Goal: Task Accomplishment & Management: Manage account settings

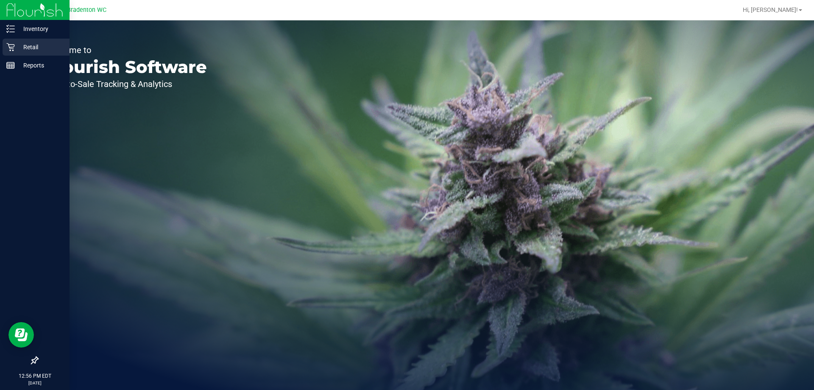
click at [29, 50] on p "Retail" at bounding box center [40, 47] width 51 height 10
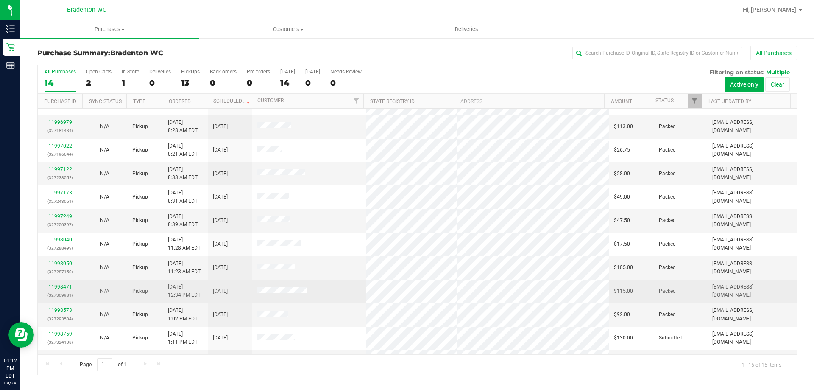
scroll to position [106, 0]
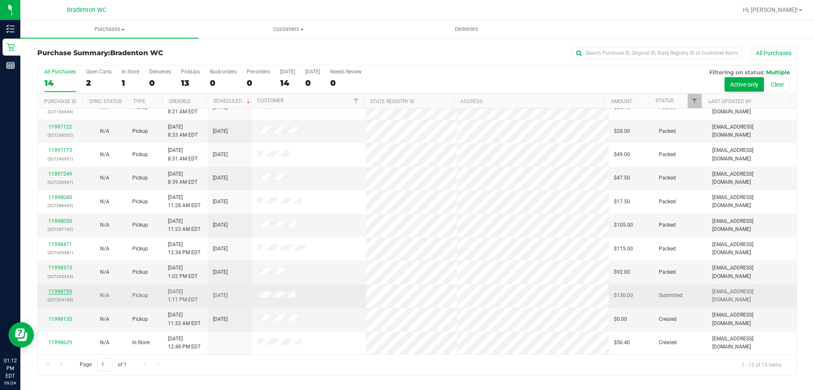
click at [57, 293] on link "11998759" at bounding box center [60, 291] width 24 height 6
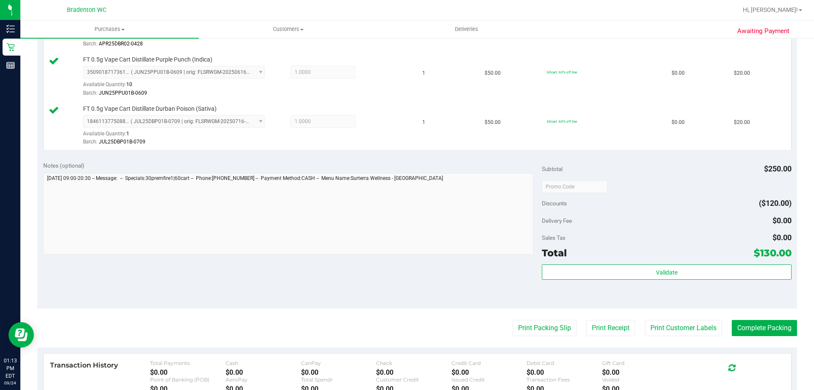
scroll to position [382, 0]
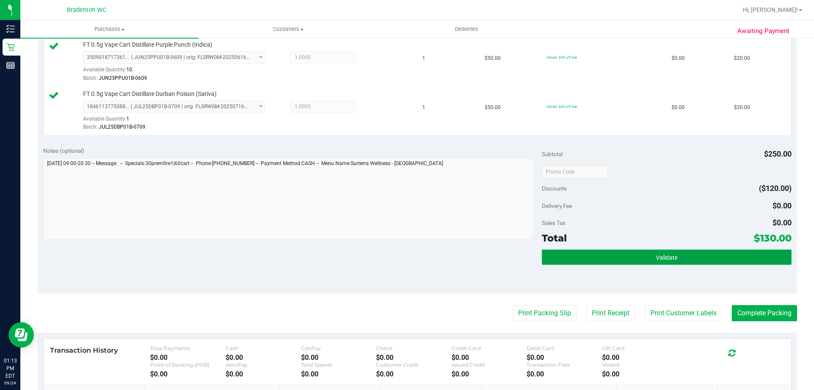
click at [607, 259] on button "Validate" at bounding box center [666, 256] width 249 height 15
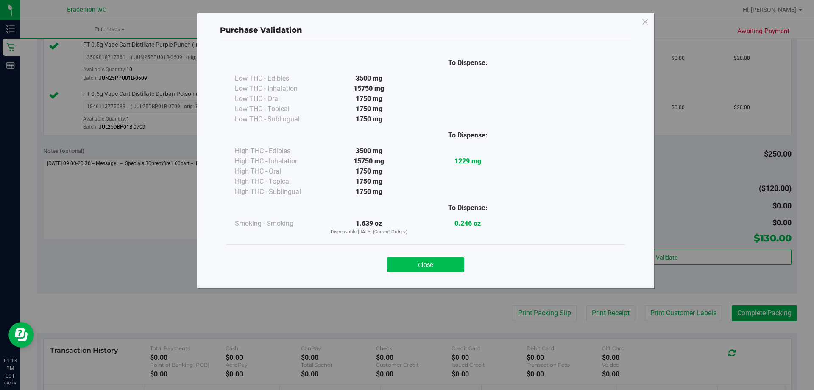
click at [421, 268] on button "Close" at bounding box center [425, 264] width 77 height 15
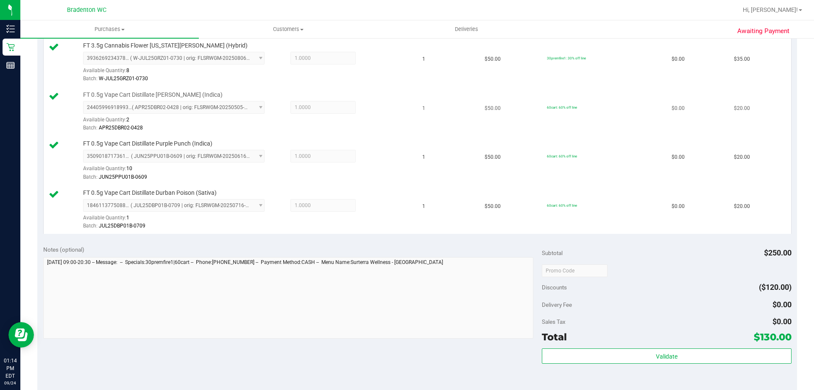
scroll to position [424, 0]
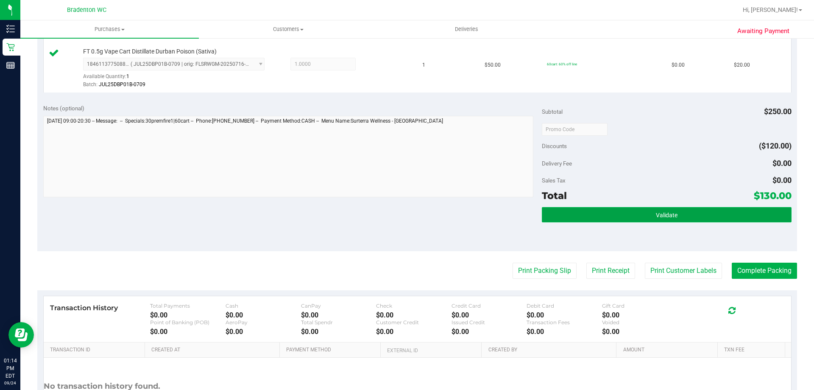
click at [593, 217] on button "Validate" at bounding box center [666, 214] width 249 height 15
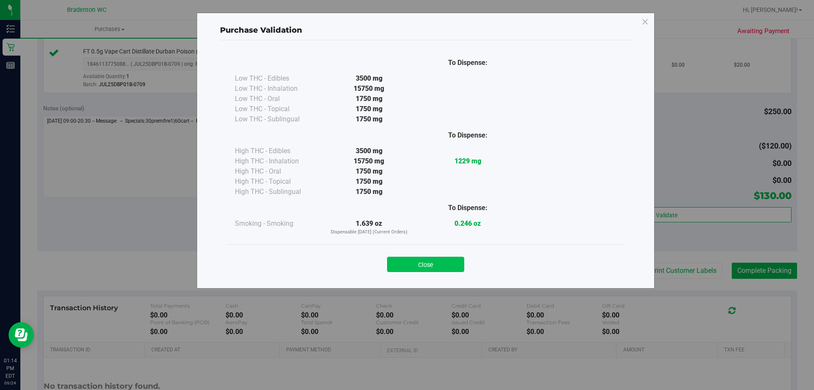
click at [418, 264] on button "Close" at bounding box center [425, 264] width 77 height 15
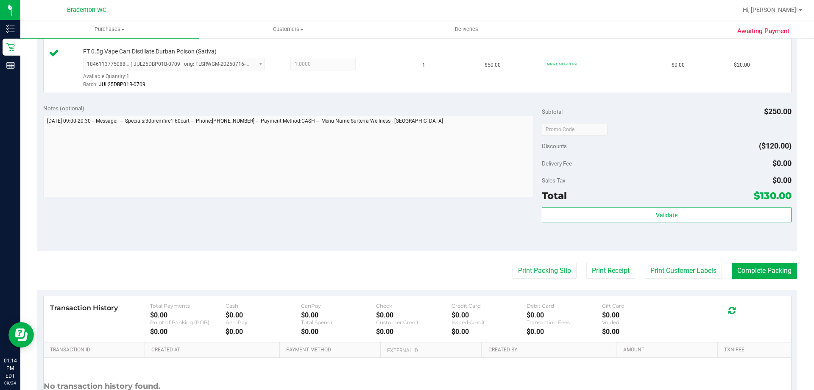
scroll to position [500, 0]
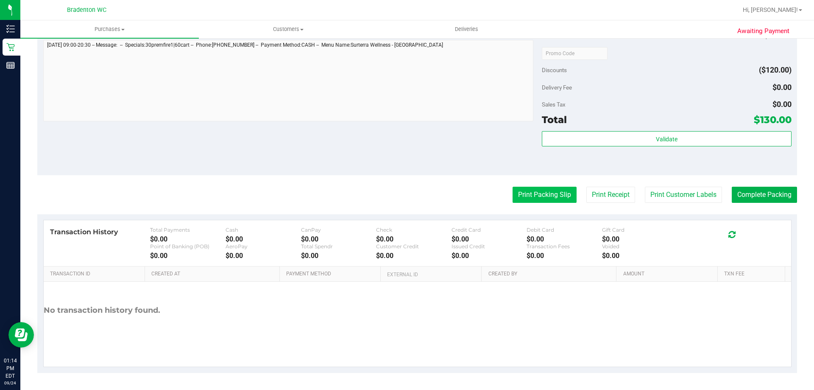
click at [537, 196] on button "Print Packing Slip" at bounding box center [545, 195] width 64 height 16
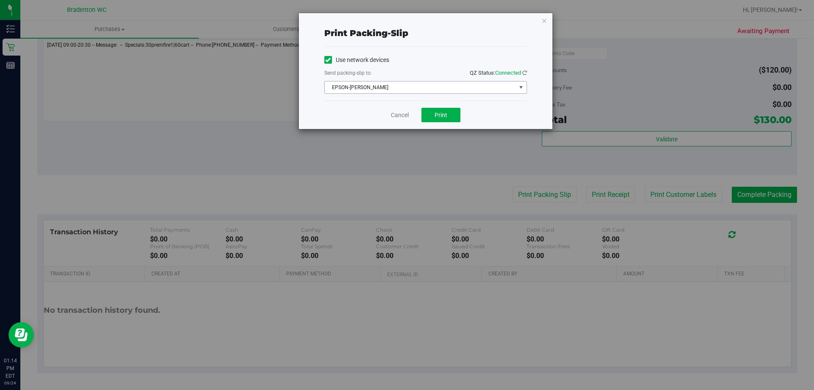
click at [519, 85] on span "select" at bounding box center [521, 87] width 7 height 7
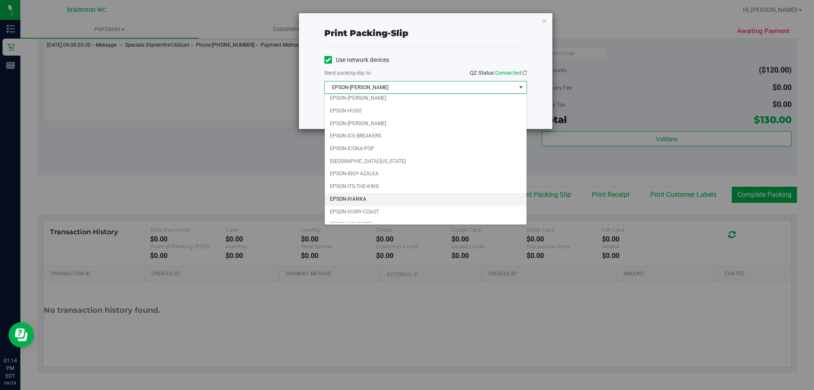
scroll to position [24, 0]
click at [383, 217] on li "EPSON-IVY-QUEEN" at bounding box center [426, 216] width 202 height 13
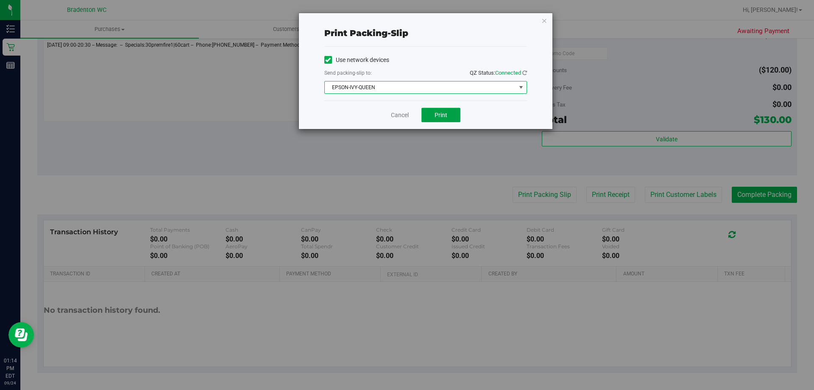
click at [429, 112] on button "Print" at bounding box center [441, 115] width 39 height 14
click at [545, 22] on icon "button" at bounding box center [545, 20] width 6 height 10
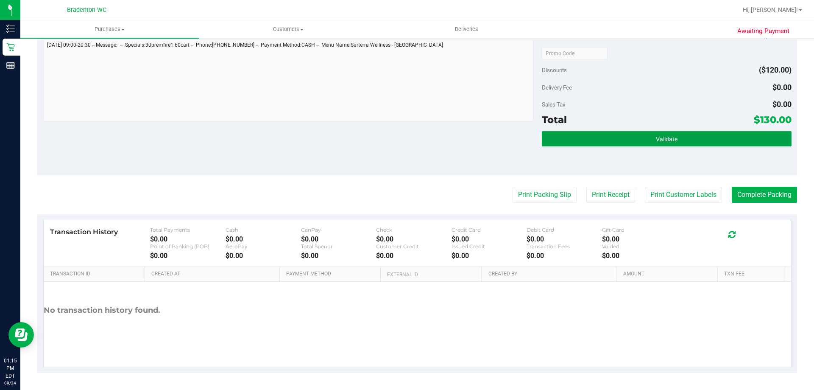
click at [561, 139] on button "Validate" at bounding box center [666, 138] width 249 height 15
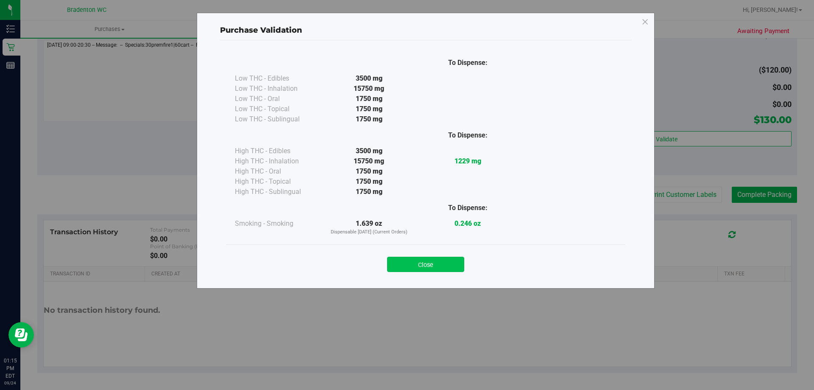
click at [418, 264] on button "Close" at bounding box center [425, 264] width 77 height 15
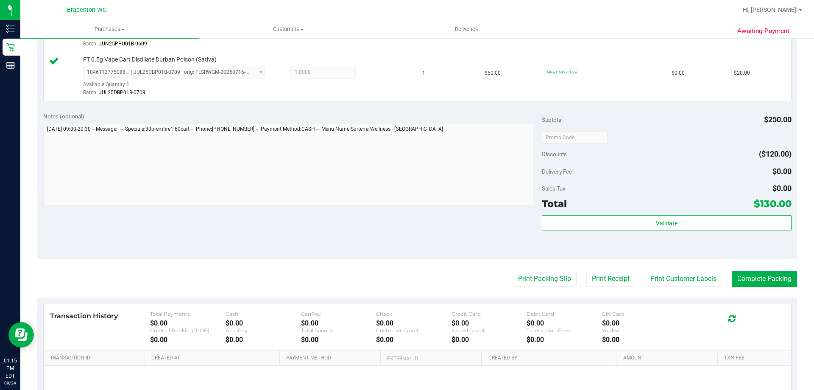
scroll to position [415, 0]
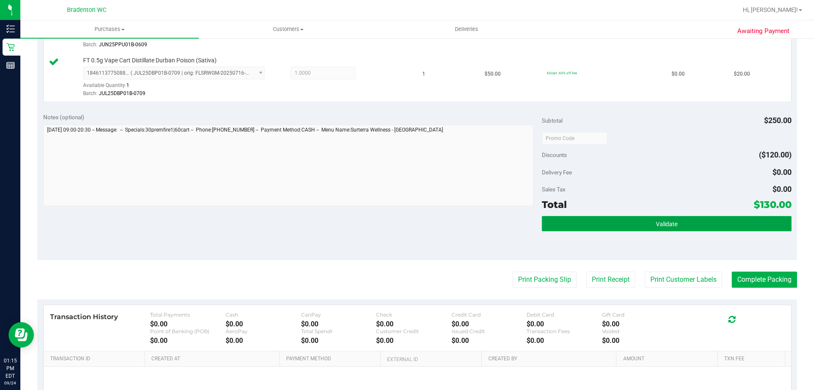
click at [623, 228] on button "Validate" at bounding box center [666, 223] width 249 height 15
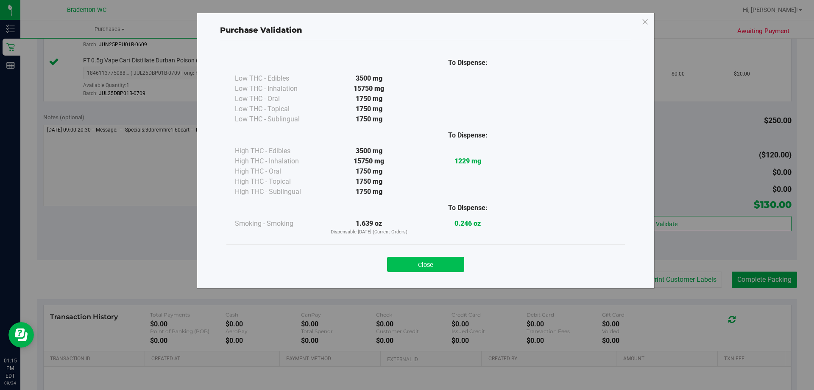
click at [399, 259] on button "Close" at bounding box center [425, 264] width 77 height 15
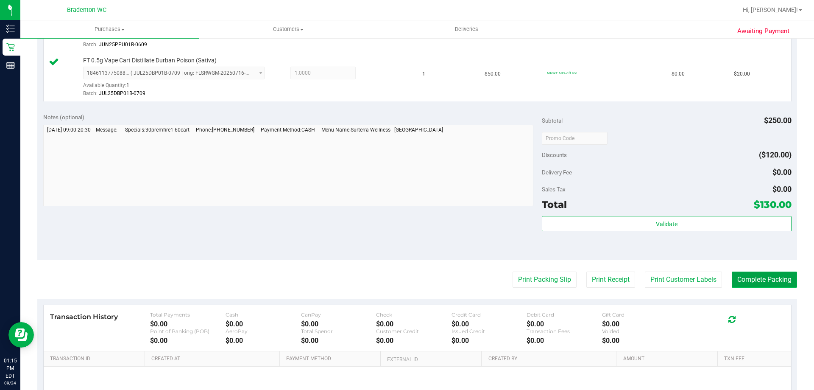
click at [754, 282] on button "Complete Packing" at bounding box center [764, 279] width 65 height 16
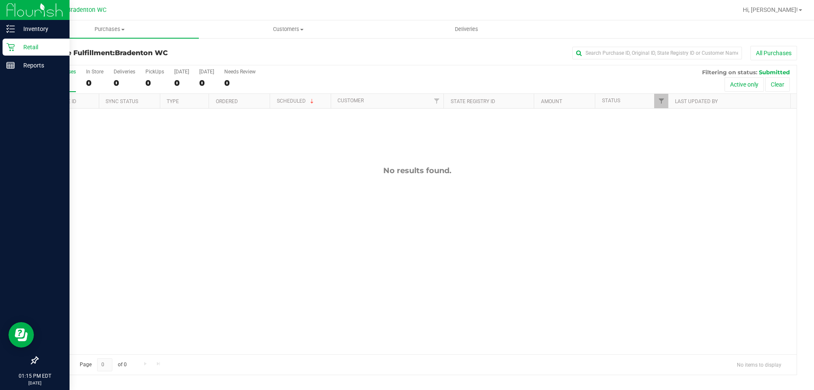
click at [28, 50] on p "Retail" at bounding box center [40, 47] width 51 height 10
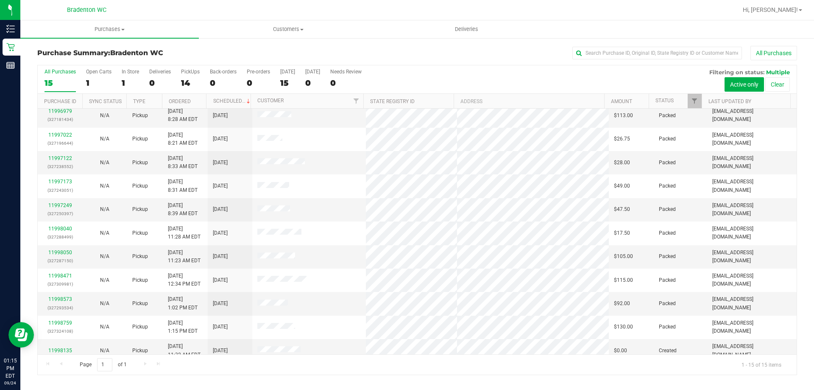
scroll to position [106, 0]
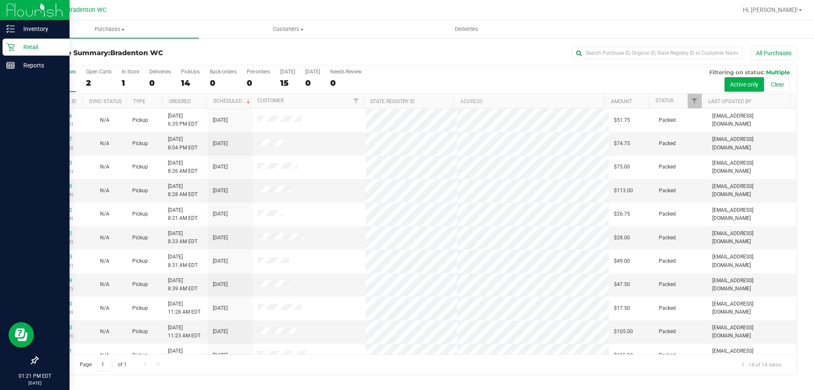
click at [26, 49] on p "Retail" at bounding box center [40, 47] width 51 height 10
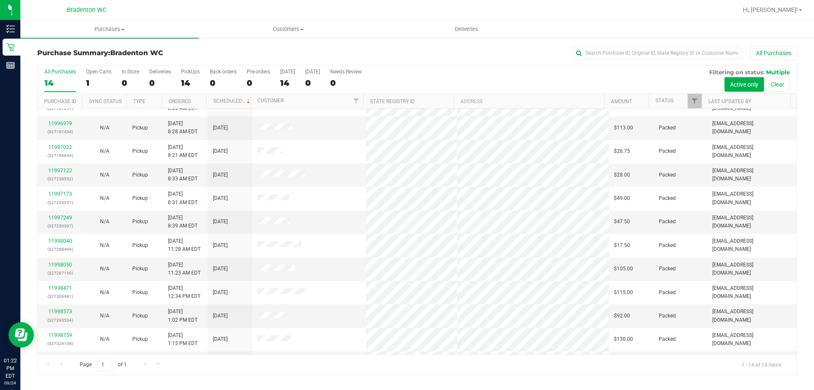
scroll to position [83, 0]
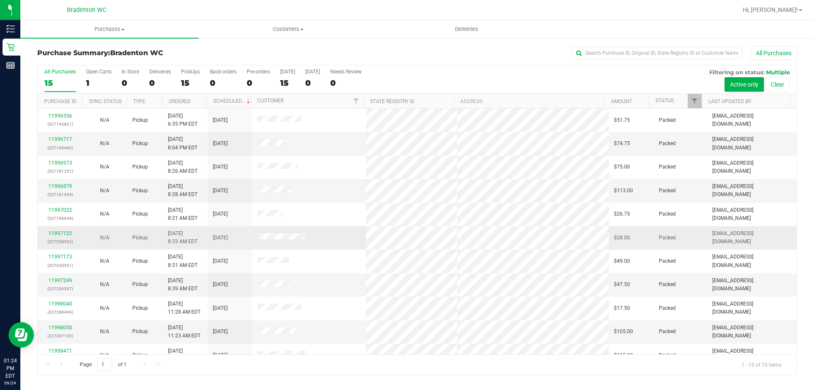
scroll to position [106, 0]
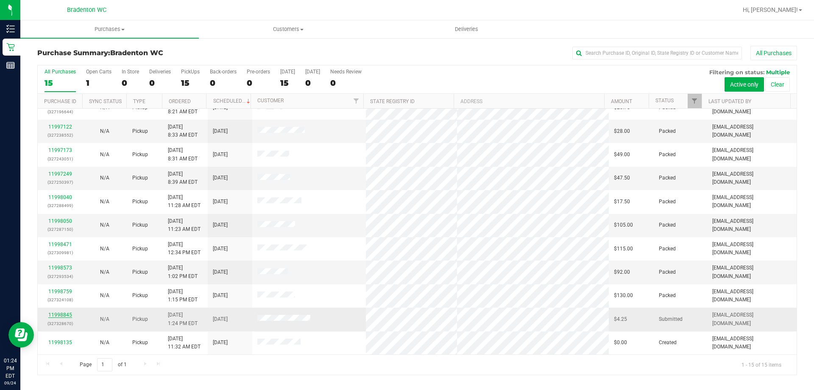
click at [54, 316] on link "11998845" at bounding box center [60, 315] width 24 height 6
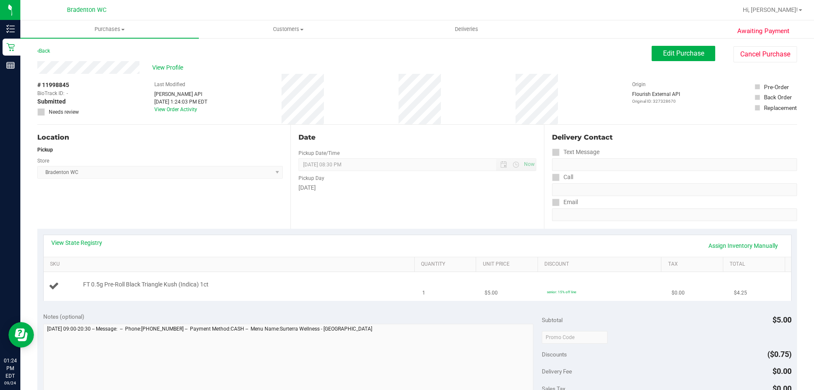
scroll to position [127, 0]
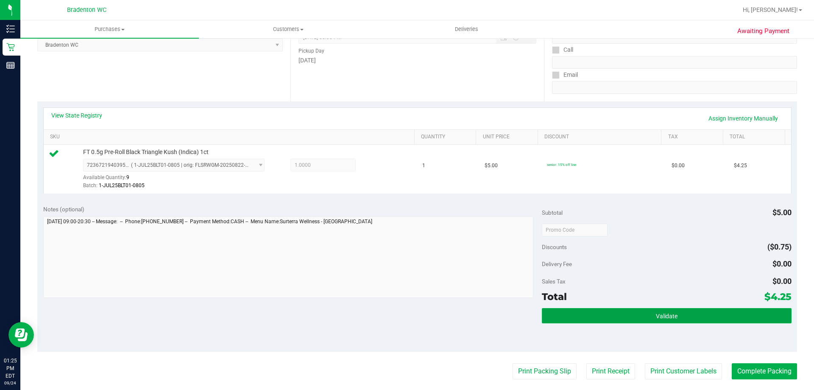
click at [589, 313] on button "Validate" at bounding box center [666, 315] width 249 height 15
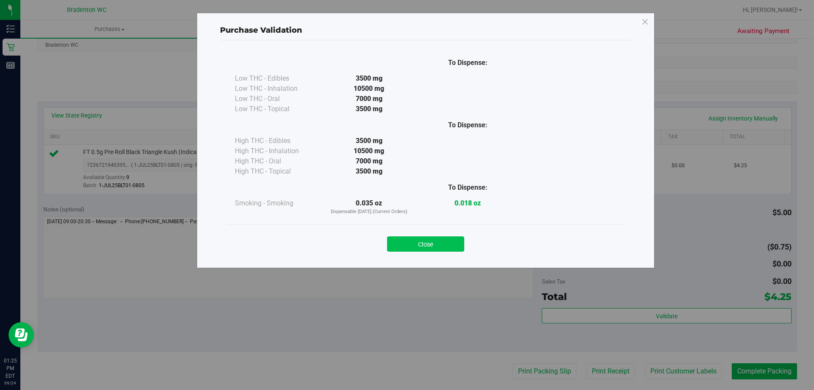
click at [413, 240] on button "Close" at bounding box center [425, 243] width 77 height 15
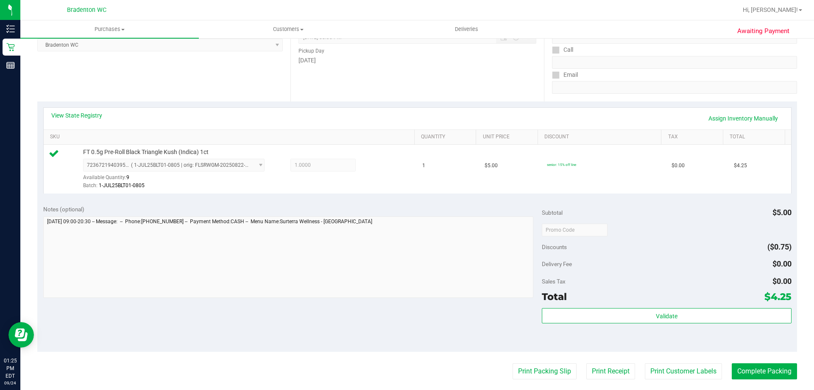
scroll to position [170, 0]
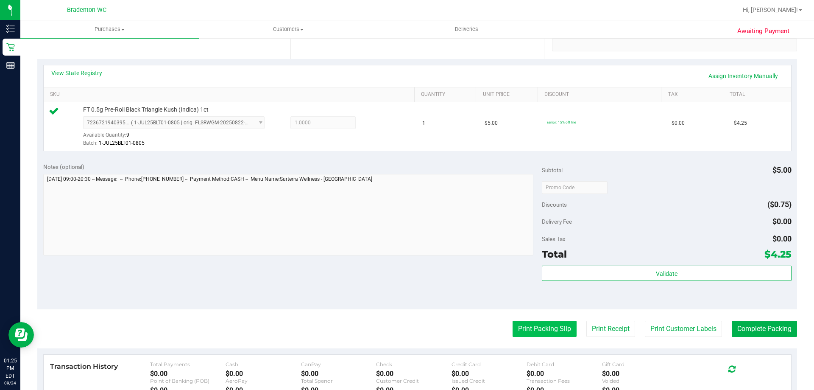
click at [534, 329] on button "Print Packing Slip" at bounding box center [545, 329] width 64 height 16
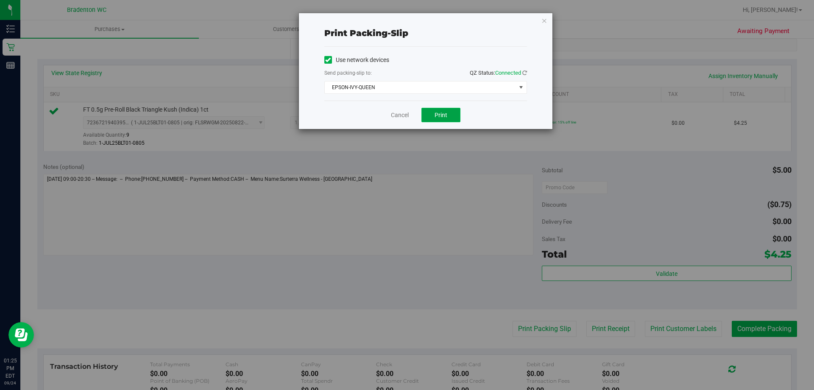
click at [432, 121] on button "Print" at bounding box center [441, 115] width 39 height 14
click at [542, 20] on icon "button" at bounding box center [545, 20] width 6 height 10
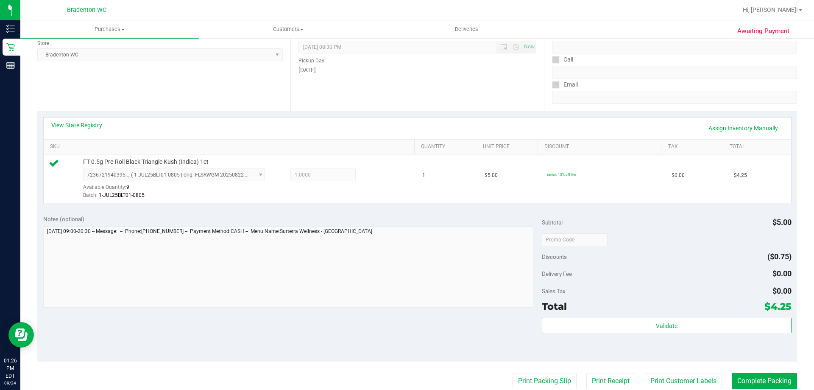
scroll to position [127, 0]
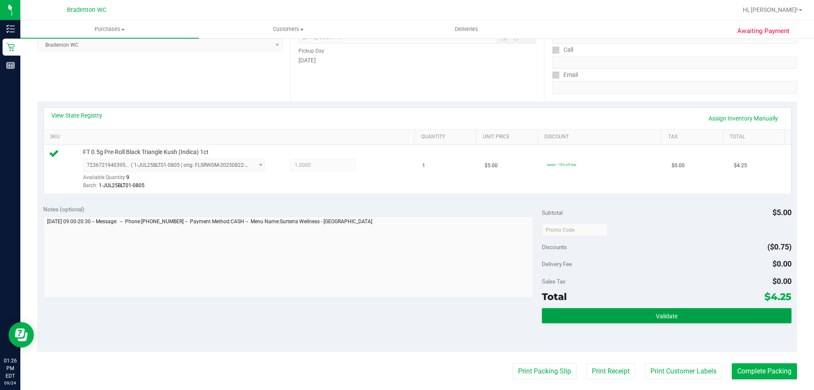
click at [573, 316] on button "Validate" at bounding box center [666, 315] width 249 height 15
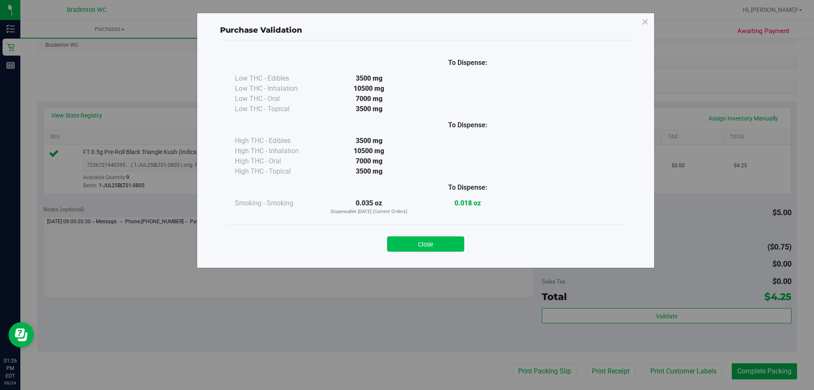
click at [424, 248] on button "Close" at bounding box center [425, 243] width 77 height 15
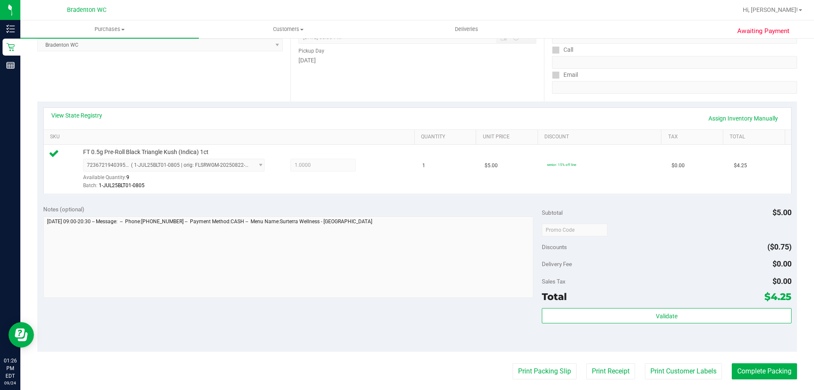
scroll to position [212, 0]
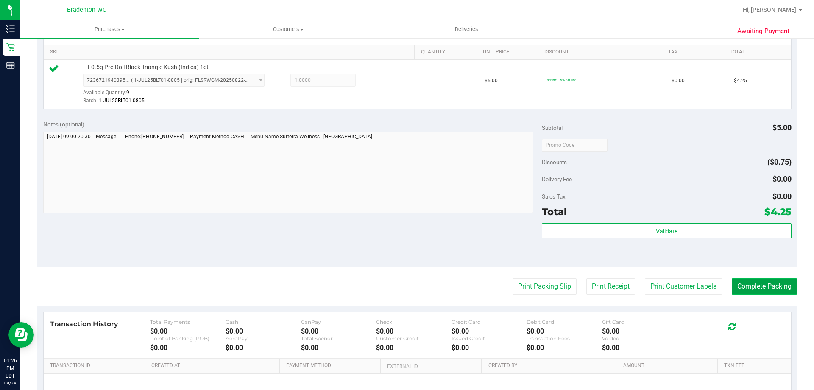
click at [738, 290] on button "Complete Packing" at bounding box center [764, 286] width 65 height 16
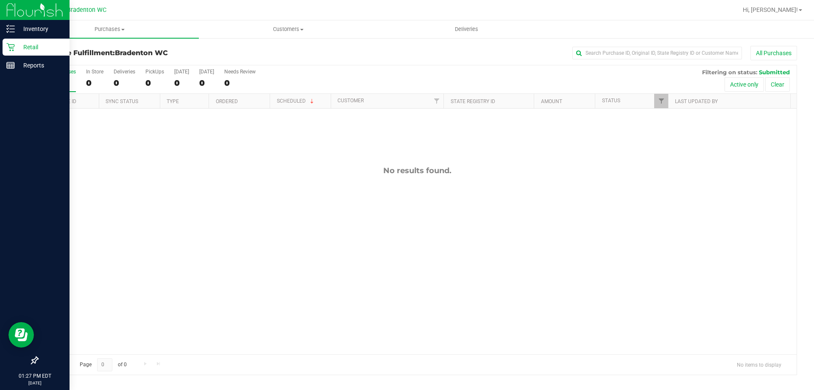
click at [35, 44] on p "Retail" at bounding box center [40, 47] width 51 height 10
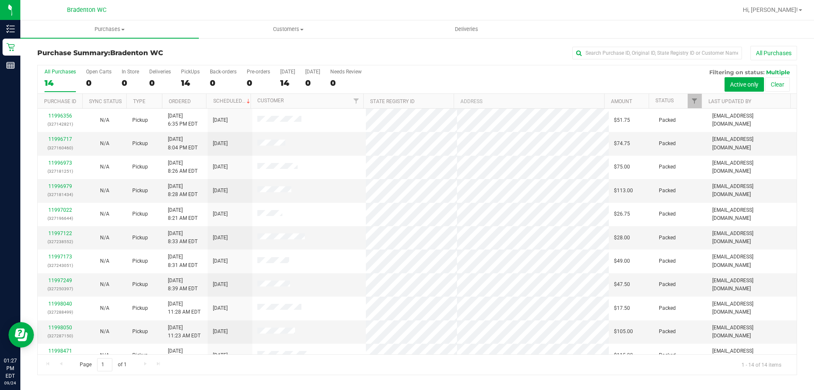
click at [406, 66] on div "All Purchases 14 Open Carts 0 In Store 0 Deliveries 0 PickUps 14 Back-orders 0 …" at bounding box center [417, 68] width 759 height 7
click at [408, 55] on div "All Purchases" at bounding box center [544, 53] width 507 height 14
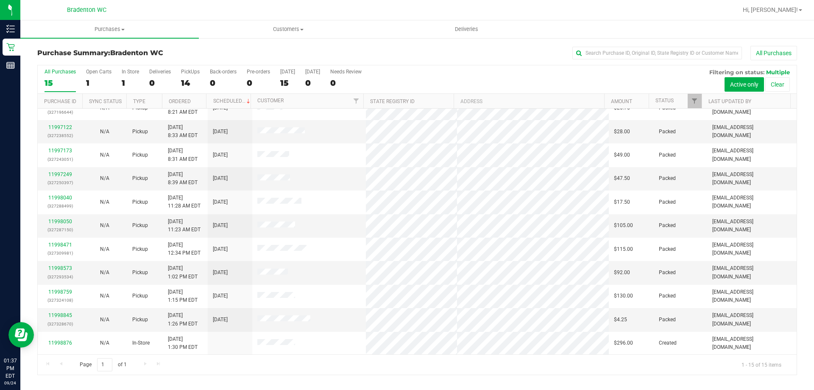
scroll to position [106, 0]
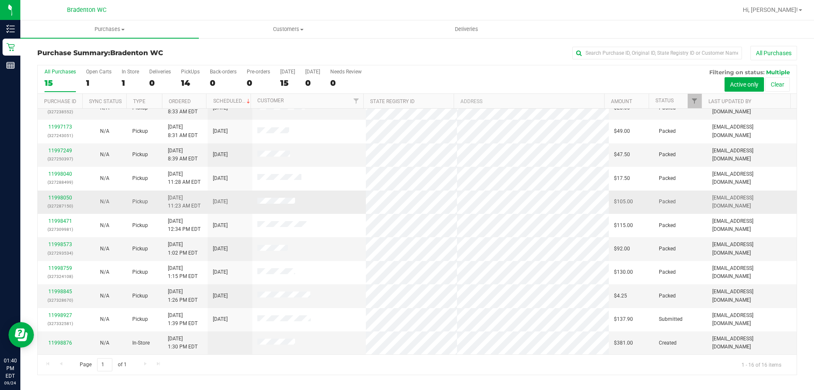
scroll to position [130, 0]
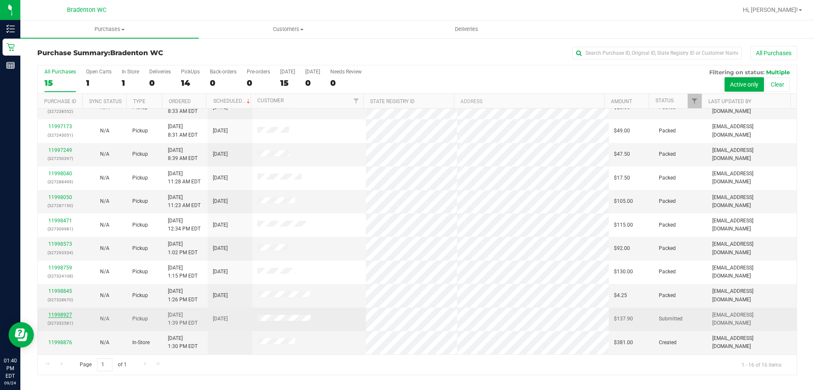
click at [55, 313] on link "11998927" at bounding box center [60, 315] width 24 height 6
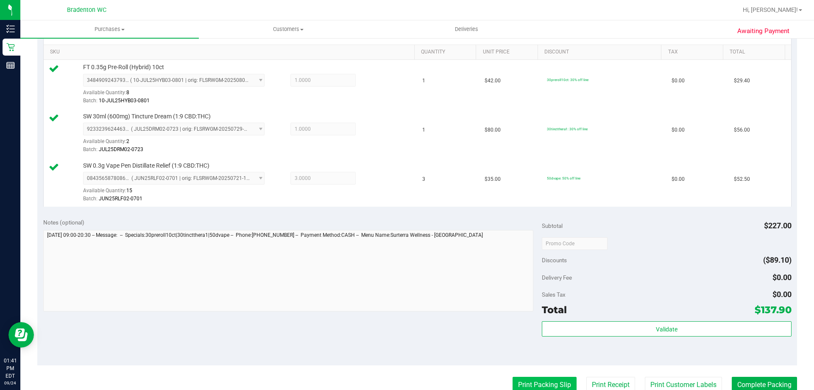
scroll to position [297, 0]
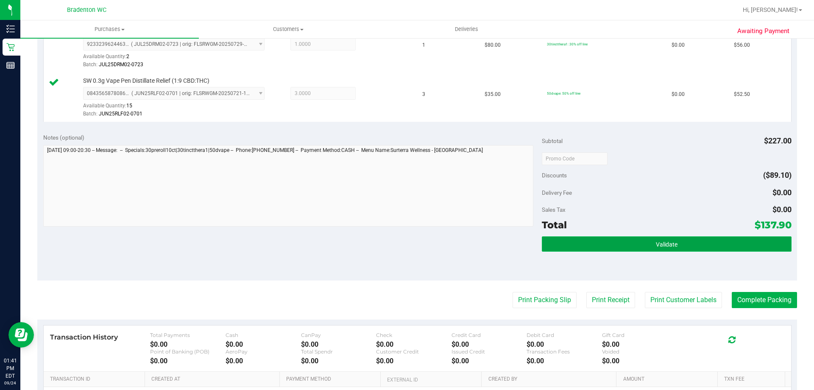
click at [561, 242] on button "Validate" at bounding box center [666, 243] width 249 height 15
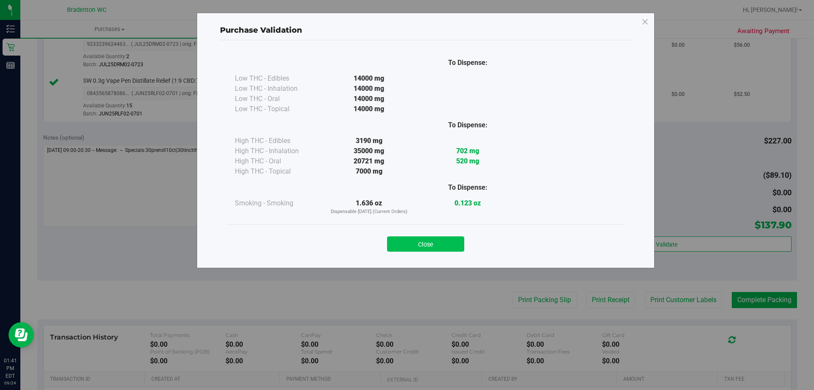
click at [412, 238] on button "Close" at bounding box center [425, 243] width 77 height 15
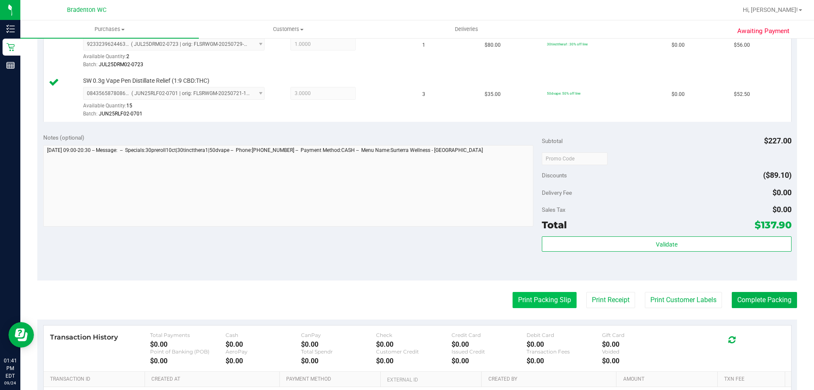
click at [536, 300] on button "Print Packing Slip" at bounding box center [545, 300] width 64 height 16
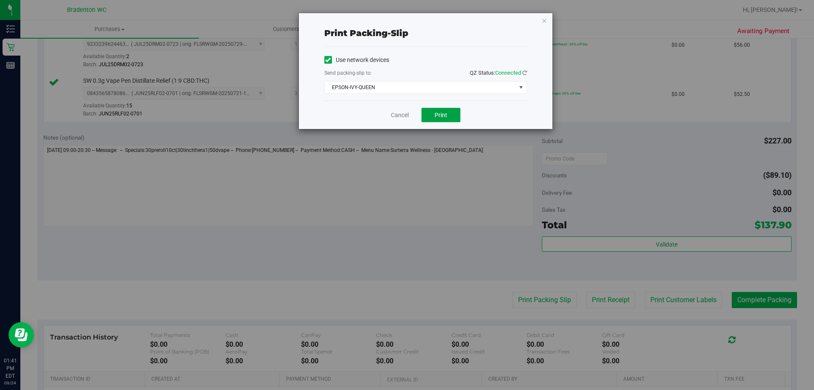
click at [430, 115] on button "Print" at bounding box center [441, 115] width 39 height 14
click at [545, 21] on icon "button" at bounding box center [545, 20] width 6 height 10
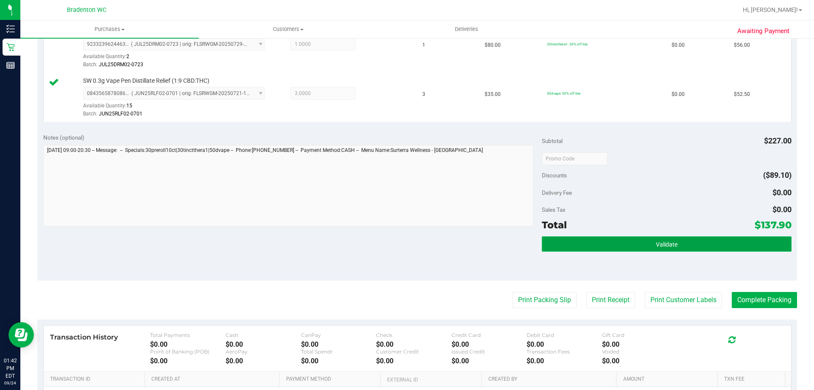
click at [634, 248] on button "Validate" at bounding box center [666, 243] width 249 height 15
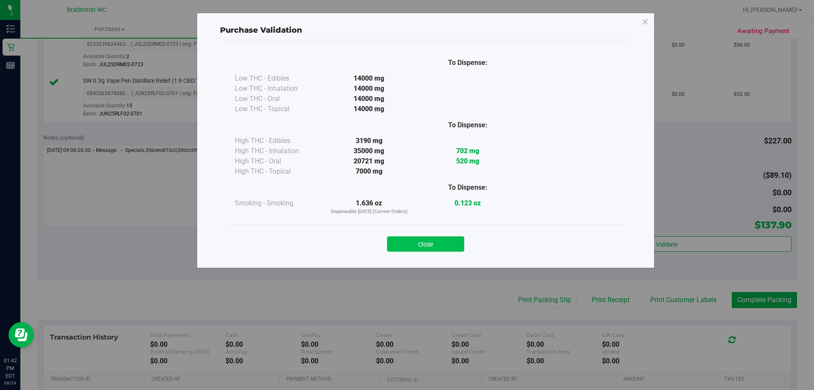
click at [428, 239] on button "Close" at bounding box center [425, 243] width 77 height 15
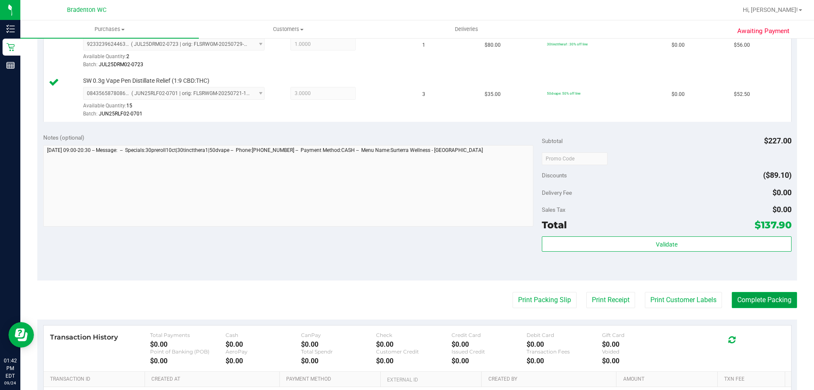
click at [762, 299] on button "Complete Packing" at bounding box center [764, 300] width 65 height 16
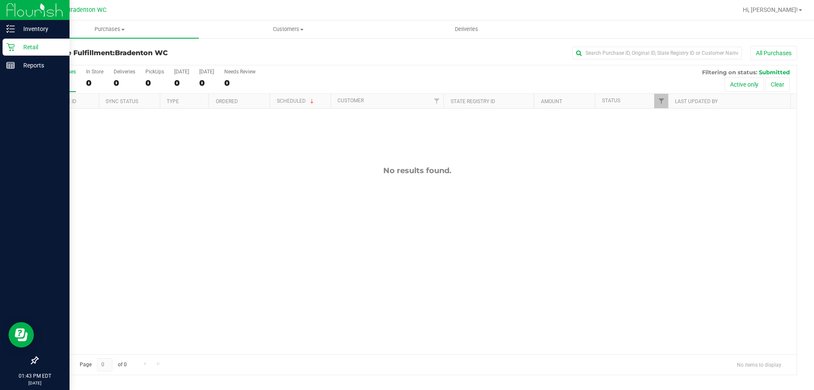
click at [36, 45] on p "Retail" at bounding box center [40, 47] width 51 height 10
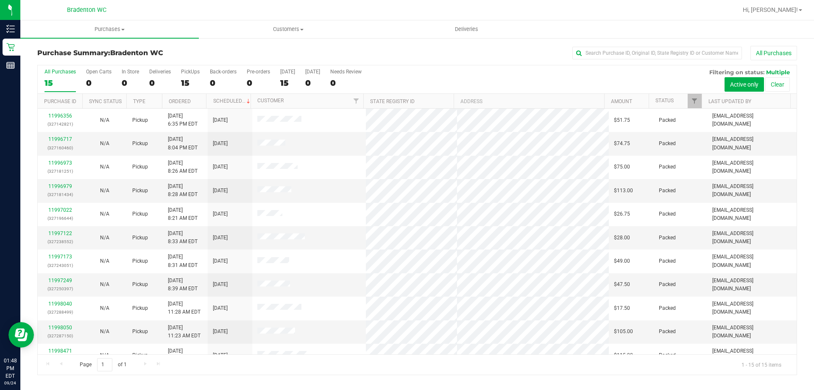
click at [427, 56] on div "All Purchases" at bounding box center [544, 53] width 507 height 14
drag, startPoint x: 491, startPoint y: 73, endPoint x: 492, endPoint y: 66, distance: 7.2
click at [492, 70] on div "All Purchases 15 Open Carts 0 In Store 0 Deliveries 0 PickUps 15 Back-orders 0 …" at bounding box center [417, 79] width 759 height 28
click at [413, 46] on div "All Purchases" at bounding box center [544, 53] width 507 height 14
click at [427, 50] on div "All Purchases" at bounding box center [544, 53] width 507 height 14
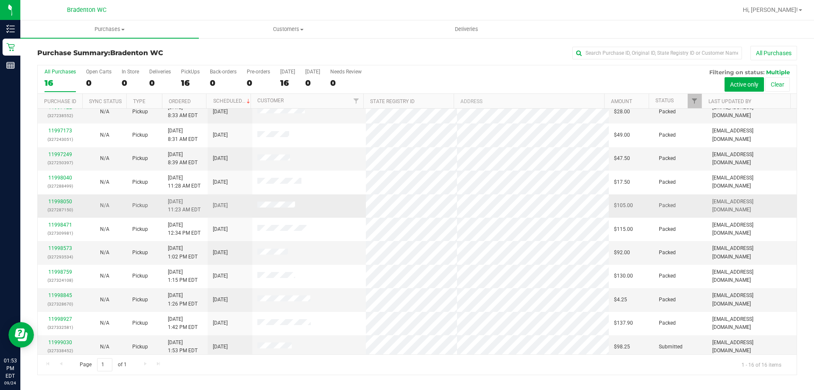
scroll to position [130, 0]
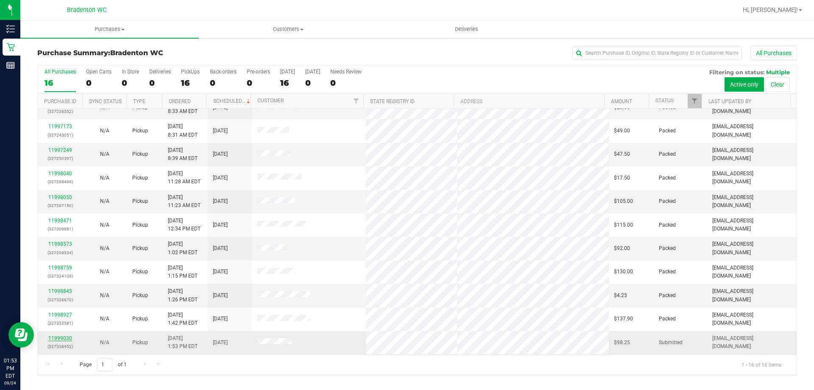
click at [64, 336] on link "11999030" at bounding box center [60, 338] width 24 height 6
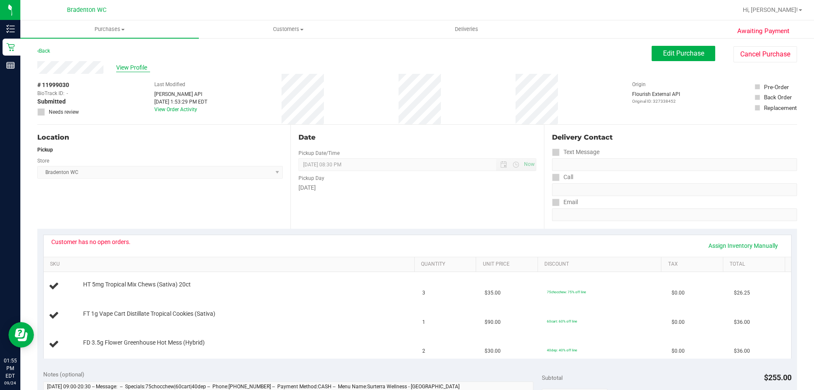
click at [137, 70] on span "View Profile" at bounding box center [133, 67] width 34 height 9
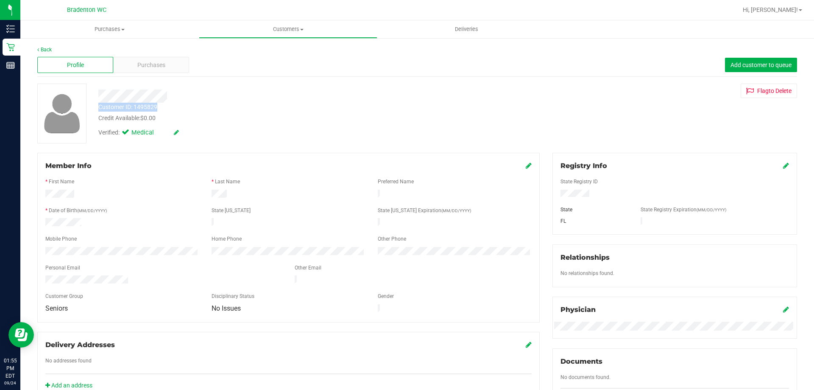
drag, startPoint x: 98, startPoint y: 106, endPoint x: 159, endPoint y: 108, distance: 61.1
click at [159, 108] on div "Customer ID: 1495829 Credit Available: $0.00" at bounding box center [285, 113] width 386 height 20
copy div "Customer ID: 1495829"
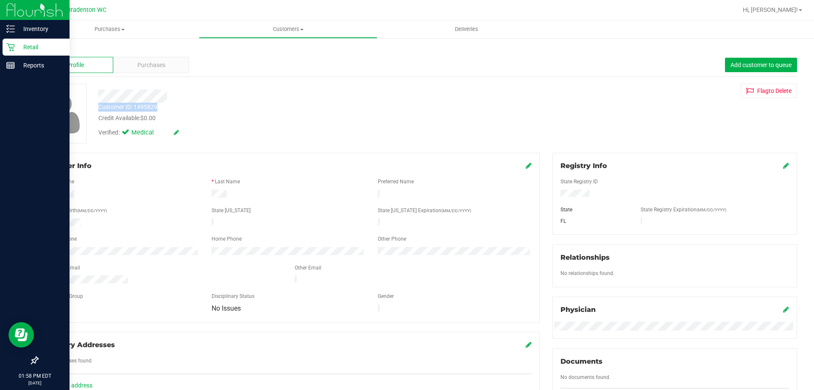
click at [21, 45] on p "Retail" at bounding box center [40, 47] width 51 height 10
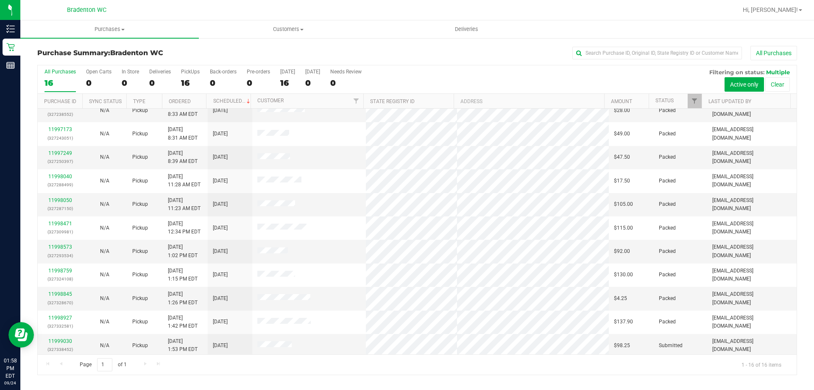
scroll to position [130, 0]
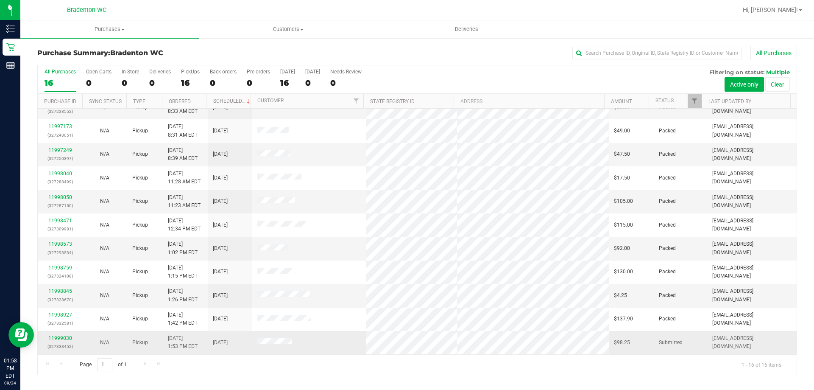
click at [61, 336] on link "11999030" at bounding box center [60, 338] width 24 height 6
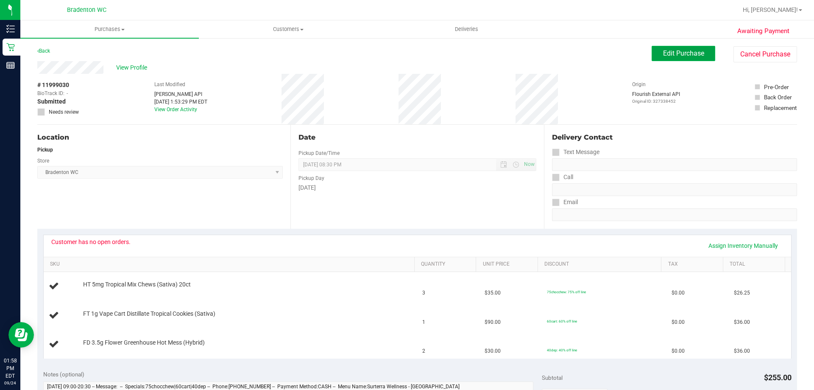
click at [676, 57] on span "Edit Purchase" at bounding box center [683, 53] width 41 height 8
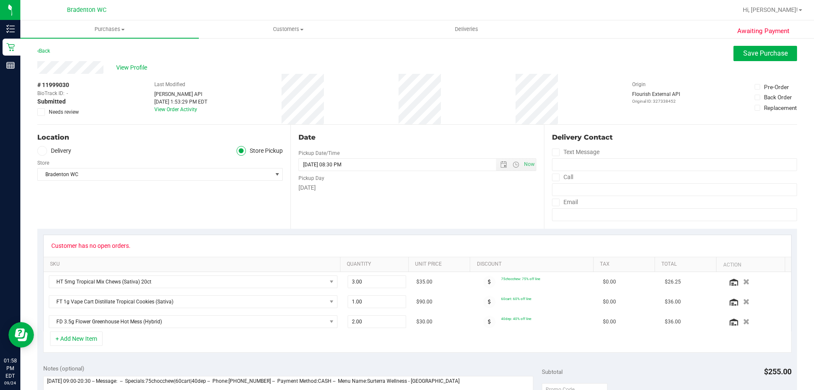
click at [41, 112] on icon at bounding box center [42, 112] width 6 height 0
click at [0, 0] on input "Needs review" at bounding box center [0, 0] width 0 height 0
click at [744, 51] on span "Save Purchase" at bounding box center [766, 53] width 45 height 8
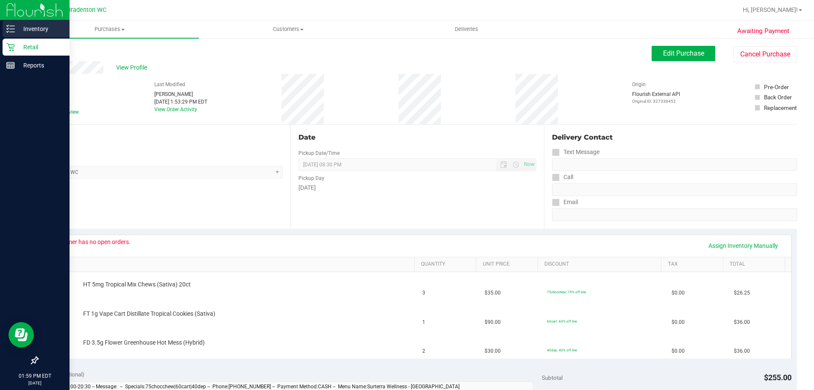
click at [27, 31] on p "Inventory" at bounding box center [40, 29] width 51 height 10
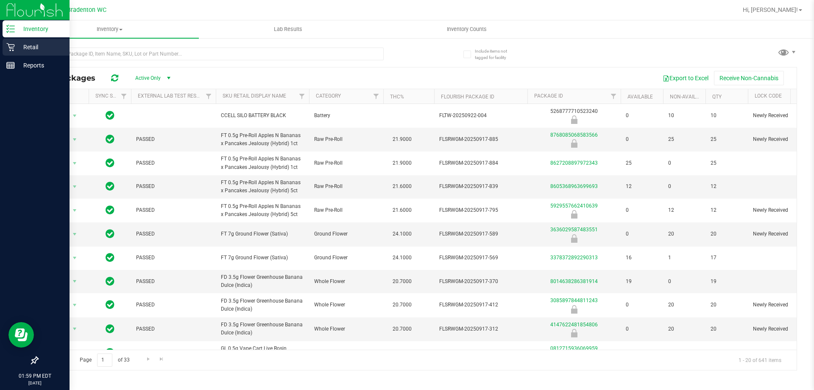
click at [27, 43] on p "Retail" at bounding box center [40, 47] width 51 height 10
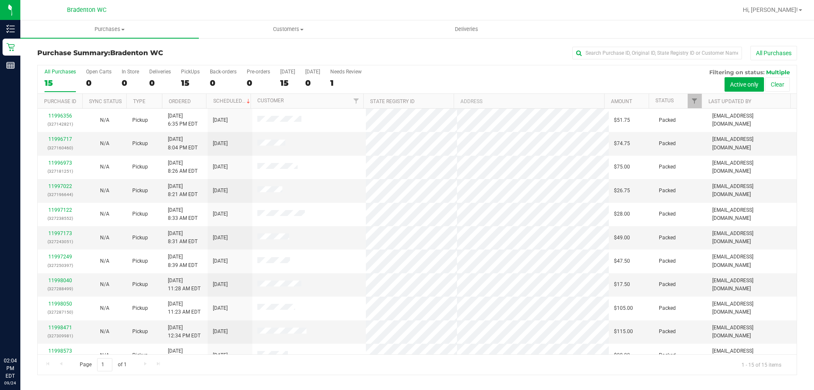
click at [440, 59] on div "All Purchases" at bounding box center [544, 53] width 507 height 14
click at [56, 141] on link "11999128" at bounding box center [60, 139] width 24 height 6
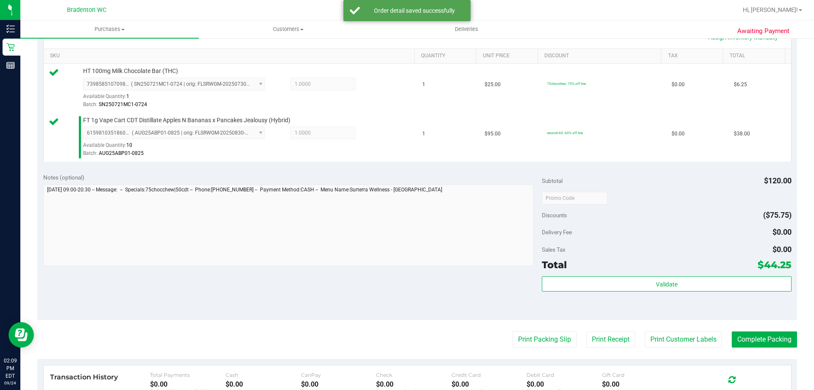
scroll to position [254, 0]
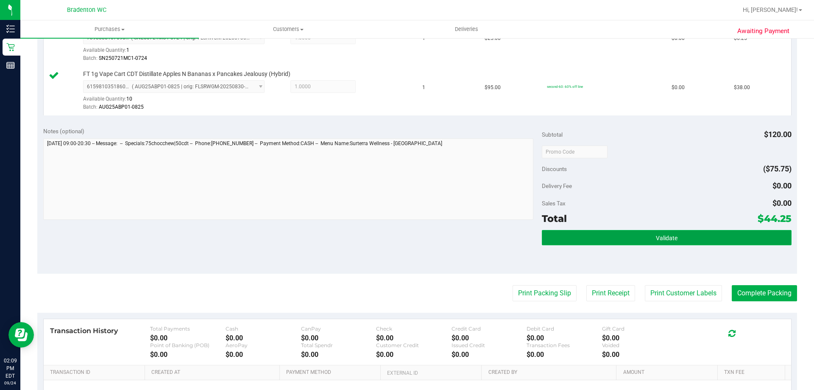
click at [622, 239] on button "Validate" at bounding box center [666, 237] width 249 height 15
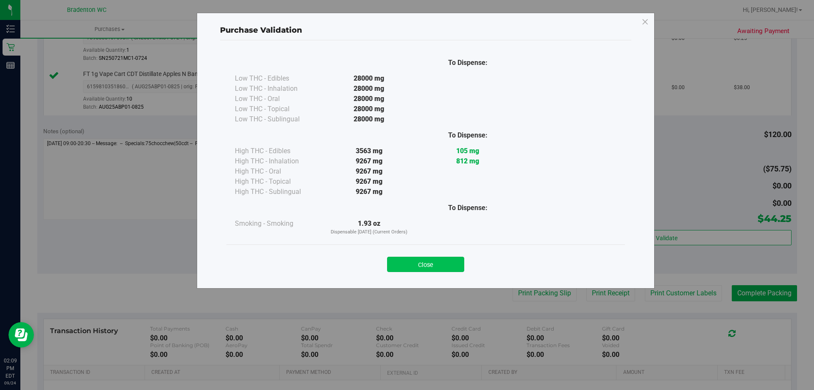
click at [435, 260] on button "Close" at bounding box center [425, 264] width 77 height 15
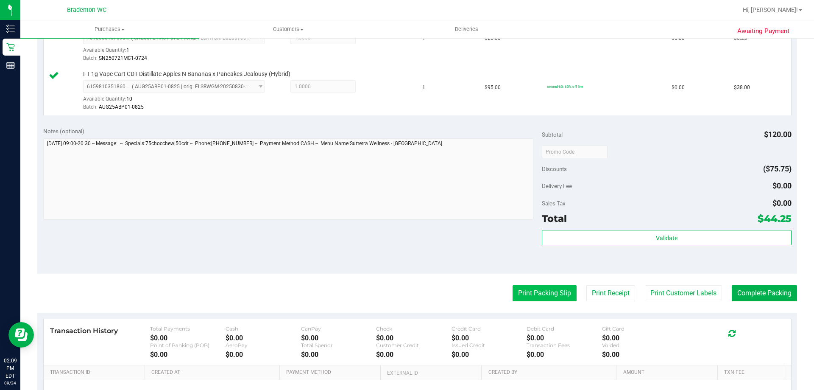
click at [536, 296] on button "Print Packing Slip" at bounding box center [545, 293] width 64 height 16
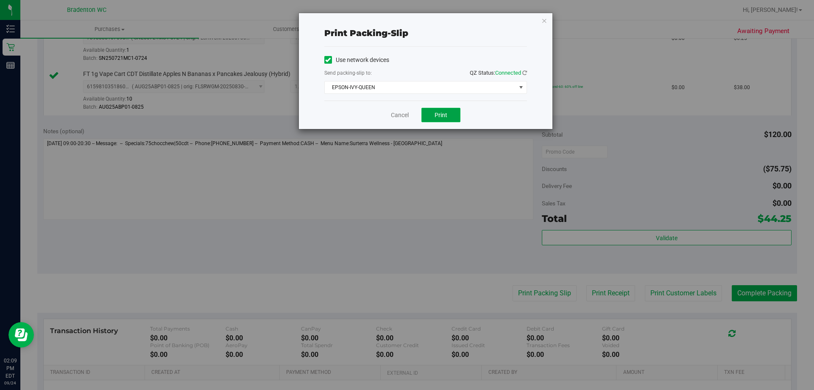
click at [443, 113] on span "Print" at bounding box center [441, 115] width 13 height 7
click at [543, 17] on icon "button" at bounding box center [545, 20] width 6 height 10
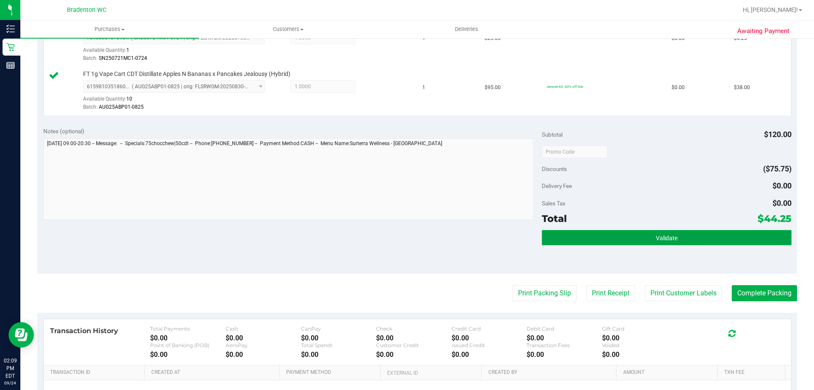
click at [569, 237] on button "Validate" at bounding box center [666, 237] width 249 height 15
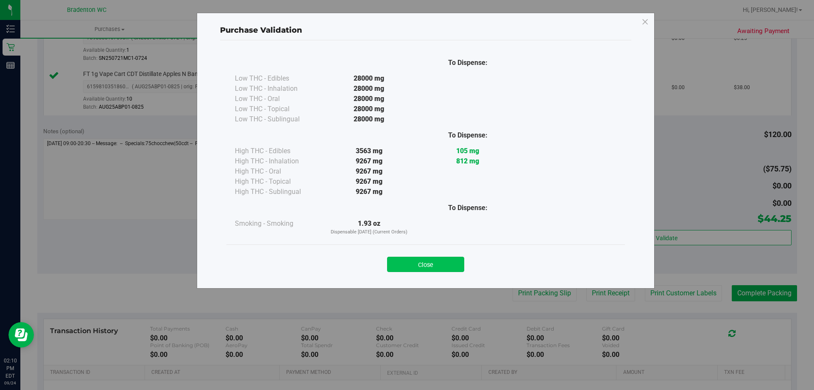
click at [436, 268] on button "Close" at bounding box center [425, 264] width 77 height 15
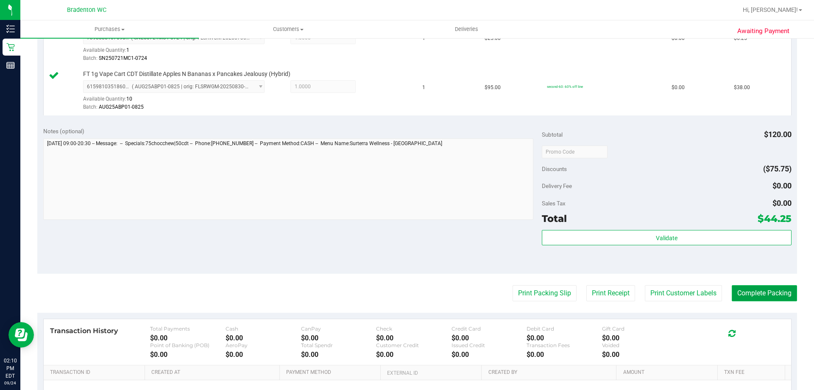
click at [753, 294] on button "Complete Packing" at bounding box center [764, 293] width 65 height 16
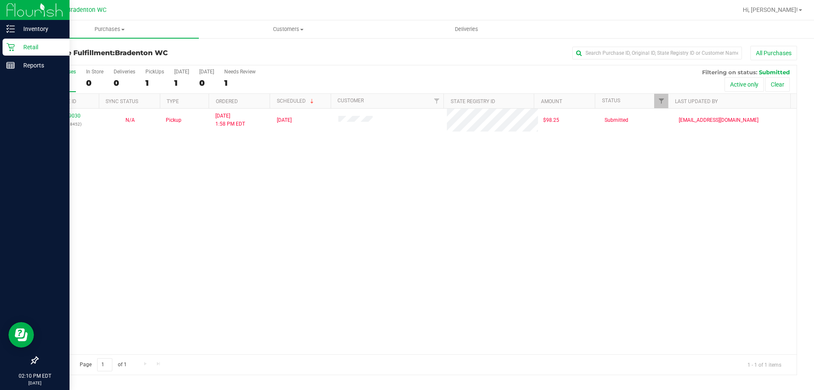
click at [22, 47] on p "Retail" at bounding box center [40, 47] width 51 height 10
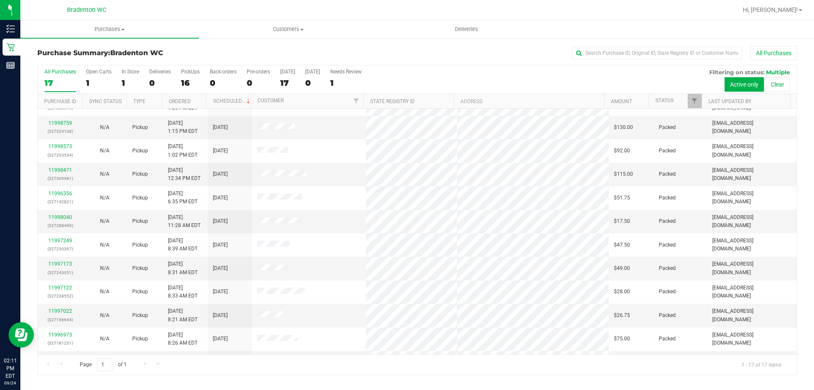
scroll to position [69, 0]
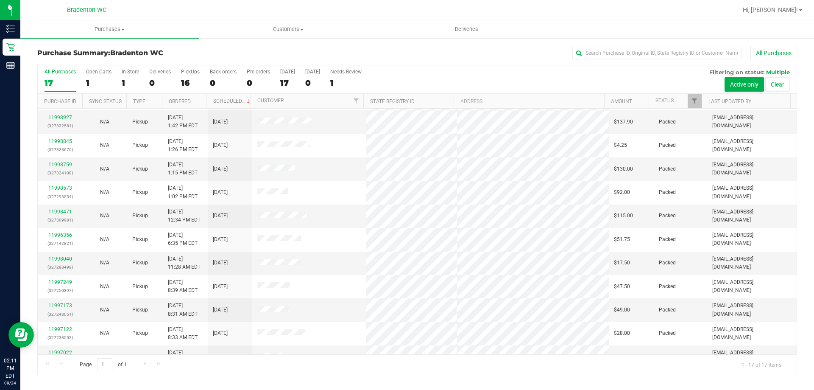
click at [428, 55] on div "All Purchases" at bounding box center [544, 53] width 507 height 14
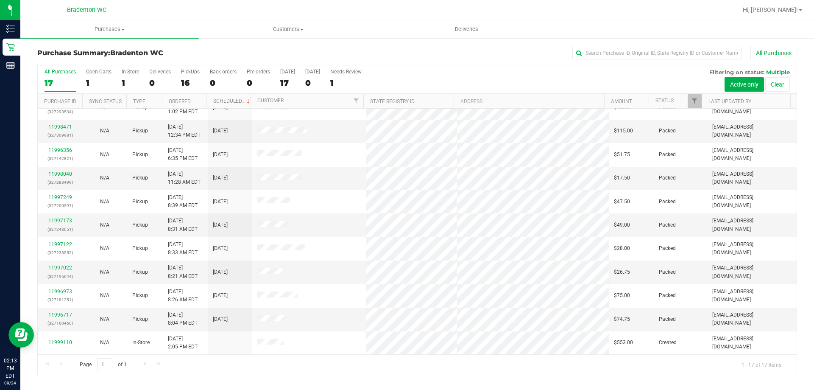
scroll to position [111, 0]
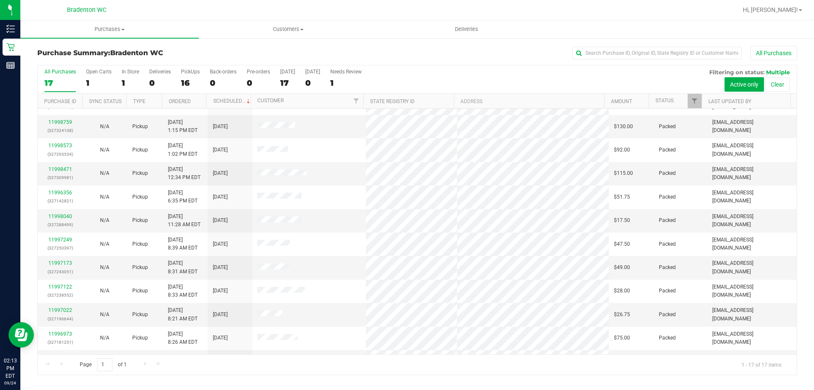
click at [437, 64] on div "Purchase Summary: Bradenton WC All Purchases" at bounding box center [417, 55] width 760 height 19
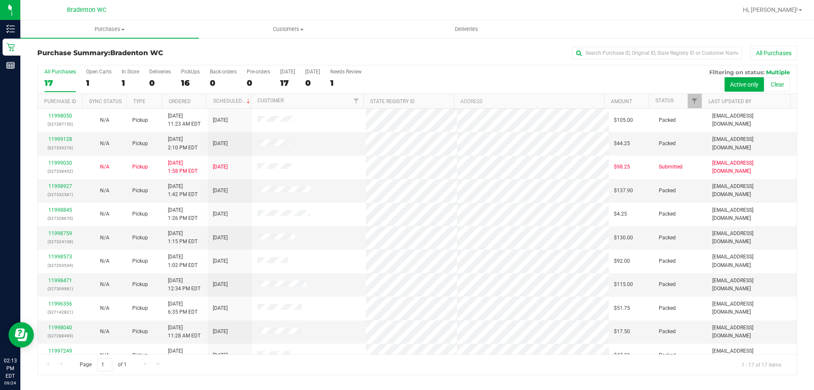
click at [399, 53] on div "All Purchases" at bounding box center [544, 53] width 507 height 14
click at [367, 44] on div "Purchase Summary: Bradenton WC All Purchases All Purchases 17 Open Carts 1 In S…" at bounding box center [417, 210] width 794 height 346
click at [455, 68] on div "All Purchases 17 Open Carts 1 In Store 1 Deliveries 0 PickUps 16 Back-orders 0 …" at bounding box center [417, 68] width 759 height 7
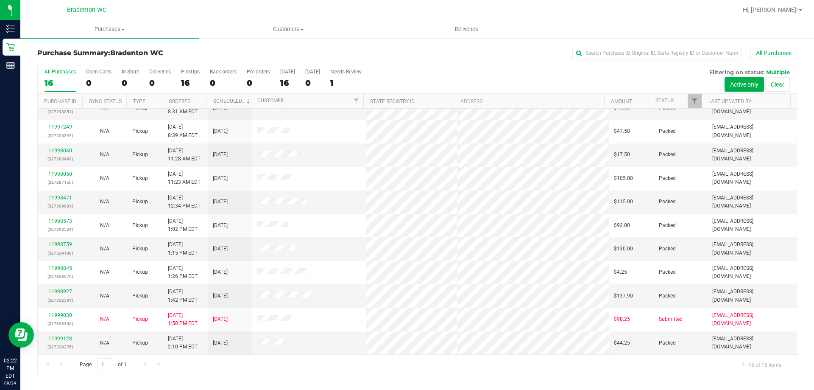
scroll to position [130, 0]
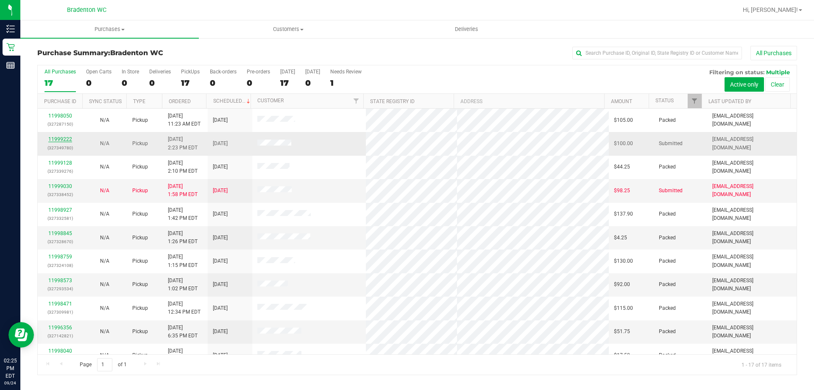
click at [65, 139] on link "11999222" at bounding box center [60, 139] width 24 height 6
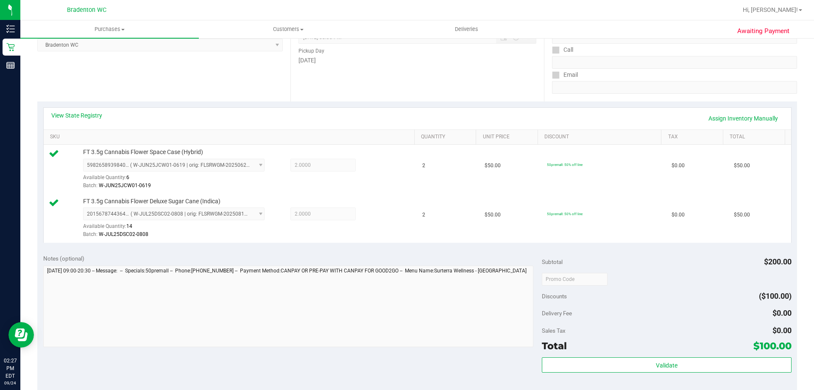
scroll to position [170, 0]
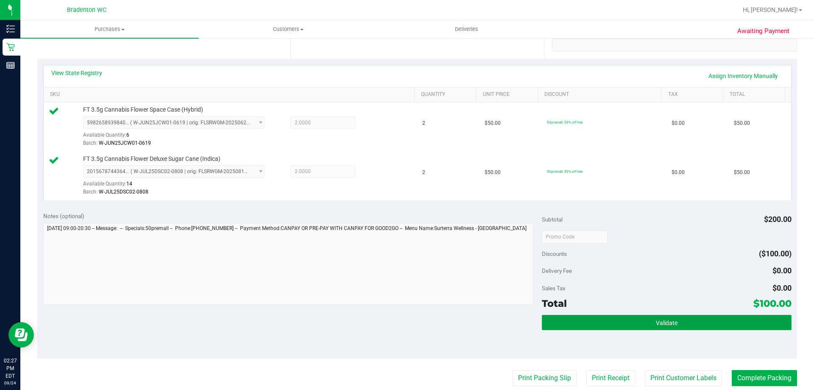
click at [593, 325] on button "Validate" at bounding box center [666, 322] width 249 height 15
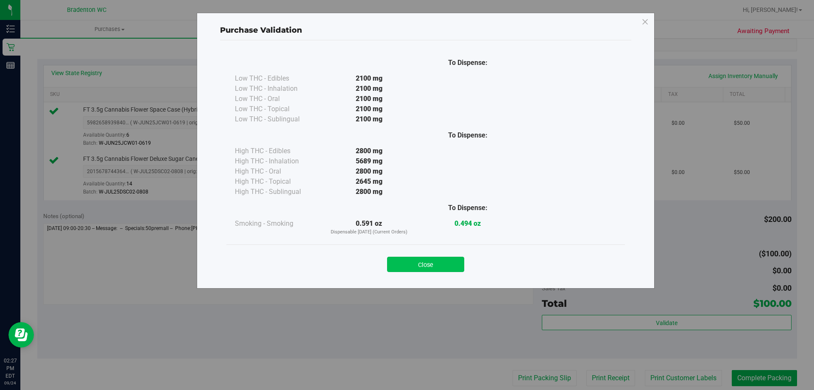
click at [427, 268] on button "Close" at bounding box center [425, 264] width 77 height 15
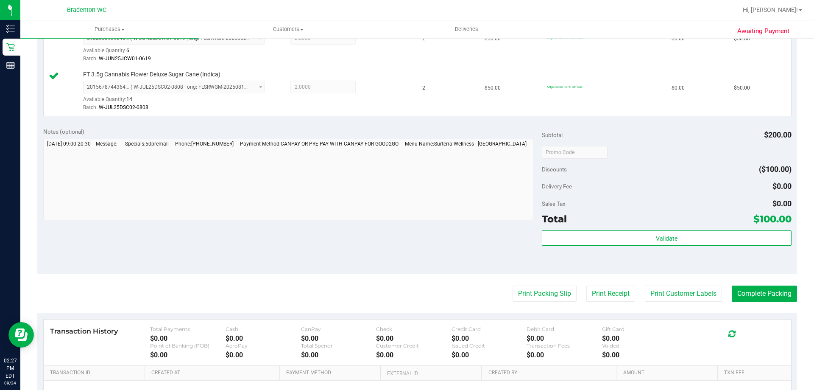
scroll to position [297, 0]
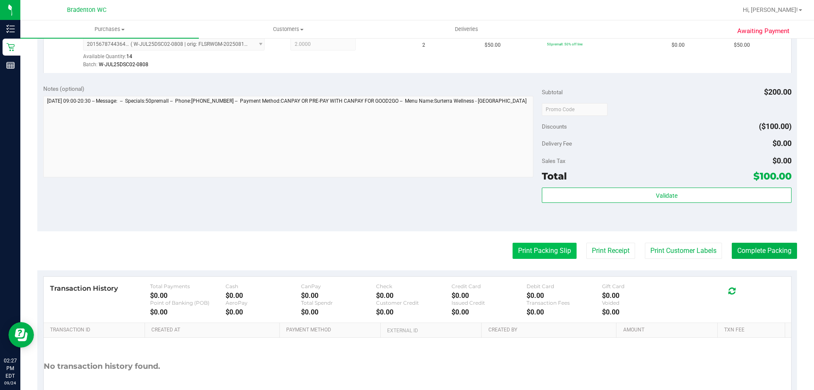
click at [540, 251] on button "Print Packing Slip" at bounding box center [545, 251] width 64 height 16
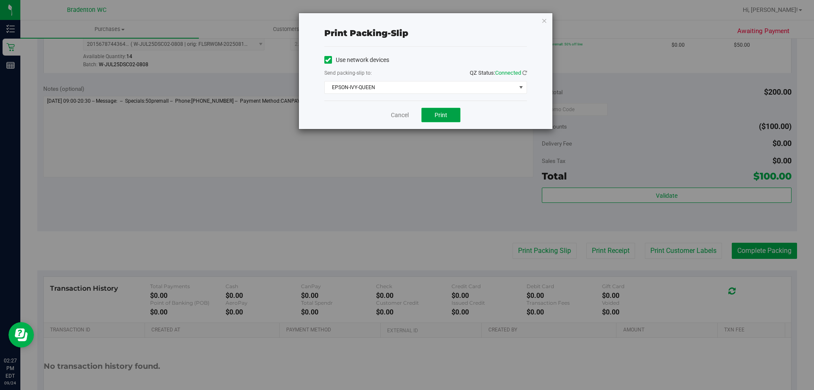
click at [428, 119] on button "Print" at bounding box center [441, 115] width 39 height 14
click at [543, 20] on icon "button" at bounding box center [545, 20] width 6 height 10
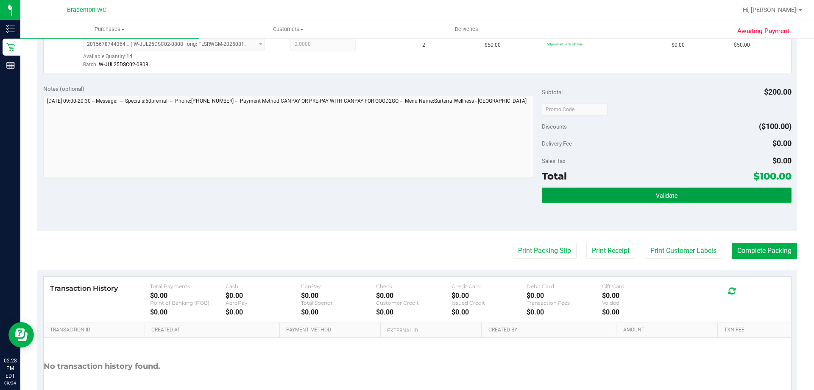
click at [589, 192] on button "Validate" at bounding box center [666, 194] width 249 height 15
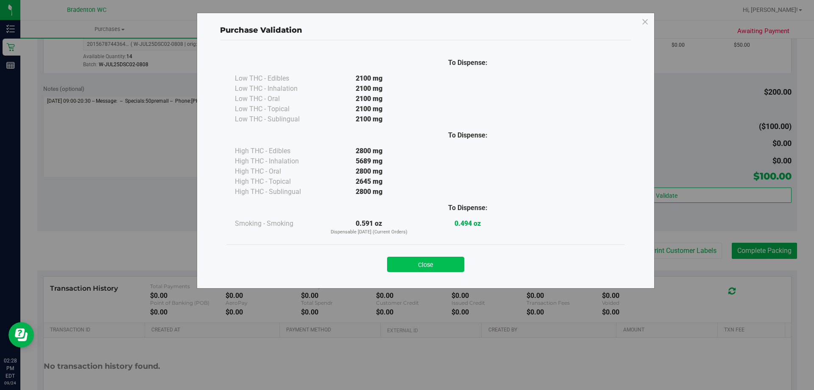
click at [410, 263] on button "Close" at bounding box center [425, 264] width 77 height 15
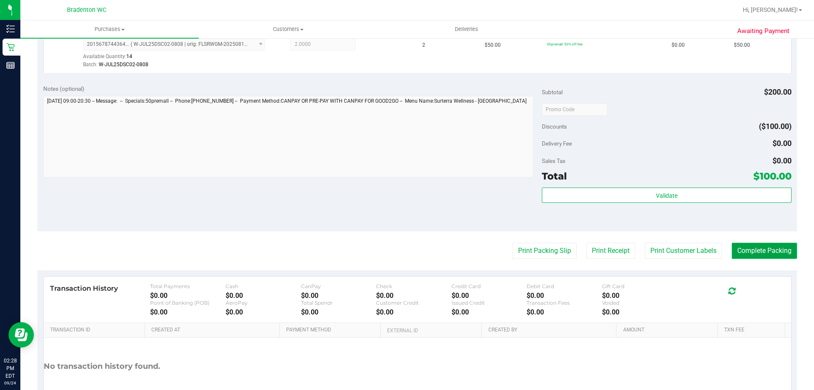
click at [762, 254] on button "Complete Packing" at bounding box center [764, 251] width 65 height 16
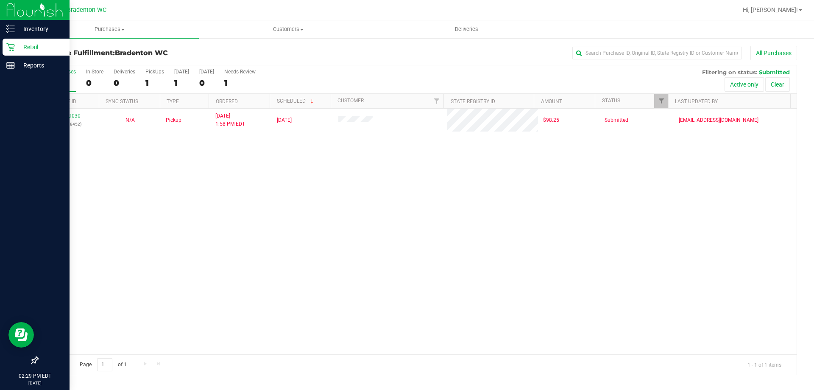
click at [25, 46] on p "Retail" at bounding box center [40, 47] width 51 height 10
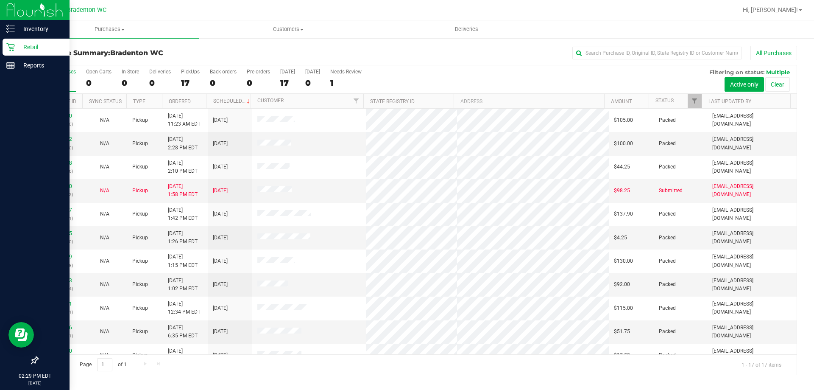
click at [28, 49] on p "Retail" at bounding box center [40, 47] width 51 height 10
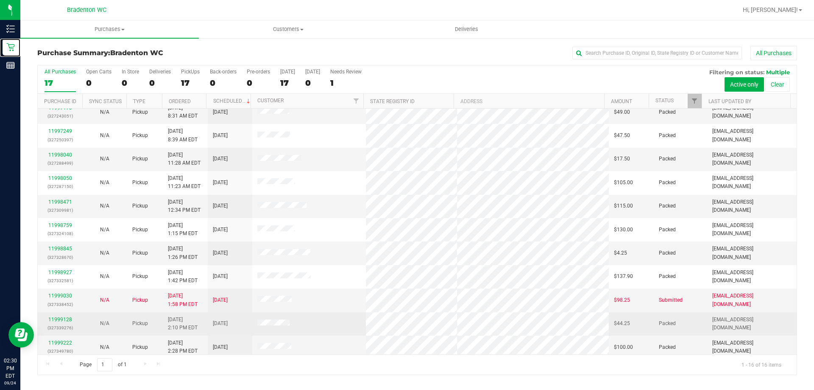
scroll to position [130, 0]
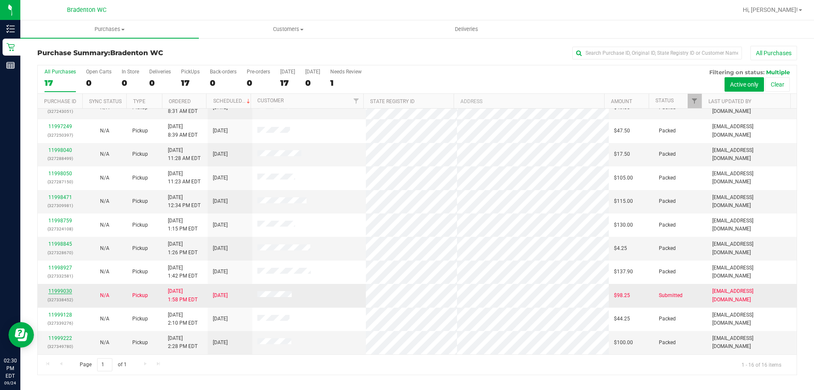
click at [66, 290] on link "11999030" at bounding box center [60, 291] width 24 height 6
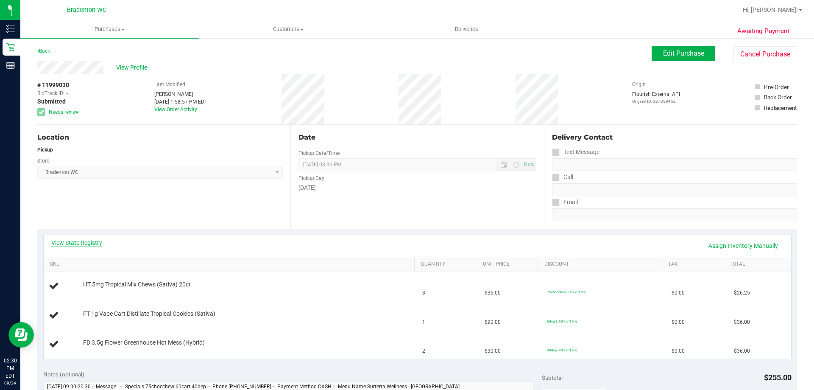
click at [86, 242] on link "View State Registry" at bounding box center [76, 242] width 51 height 8
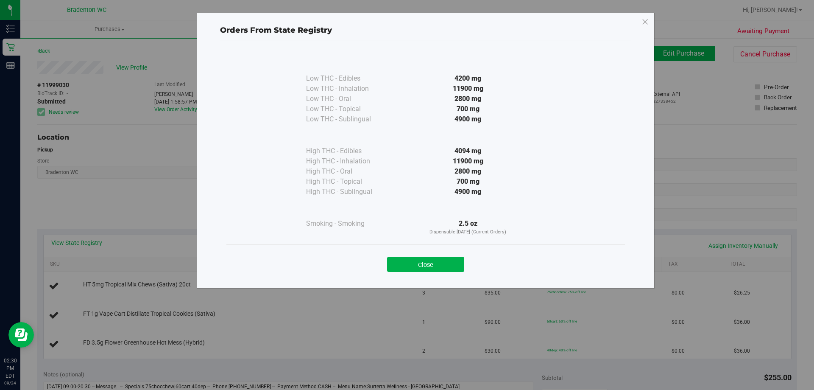
drag, startPoint x: 431, startPoint y: 263, endPoint x: 431, endPoint y: 259, distance: 4.7
click at [431, 263] on button "Close" at bounding box center [425, 264] width 77 height 15
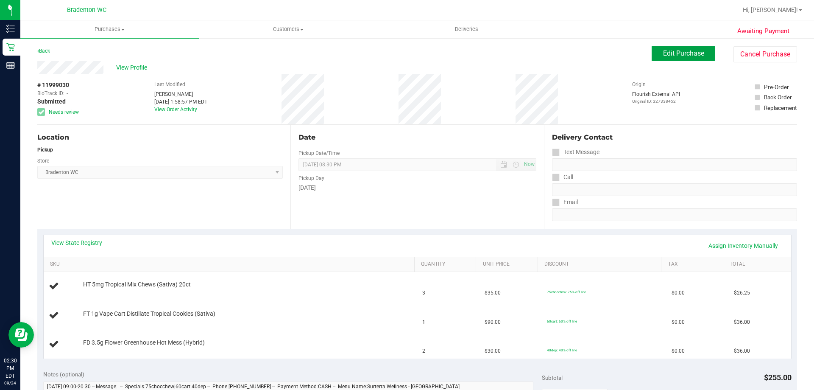
click at [665, 52] on span "Edit Purchase" at bounding box center [683, 53] width 41 height 8
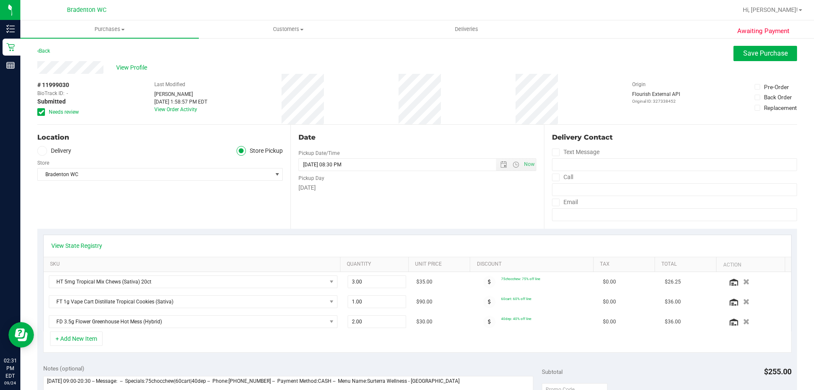
click at [42, 112] on icon at bounding box center [42, 112] width 6 height 0
click at [0, 0] on input "Needs review" at bounding box center [0, 0] width 0 height 0
click at [777, 53] on span "Save Purchase" at bounding box center [766, 53] width 45 height 8
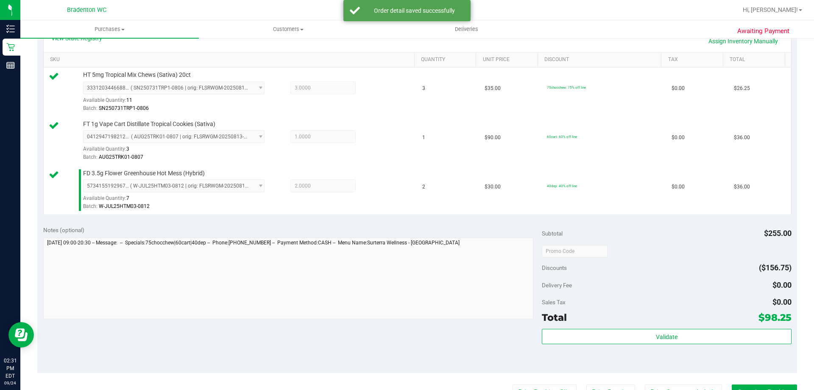
scroll to position [297, 0]
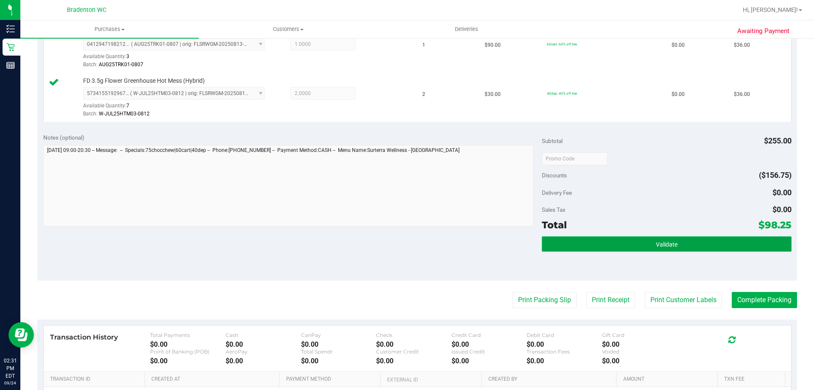
click at [587, 246] on button "Validate" at bounding box center [666, 243] width 249 height 15
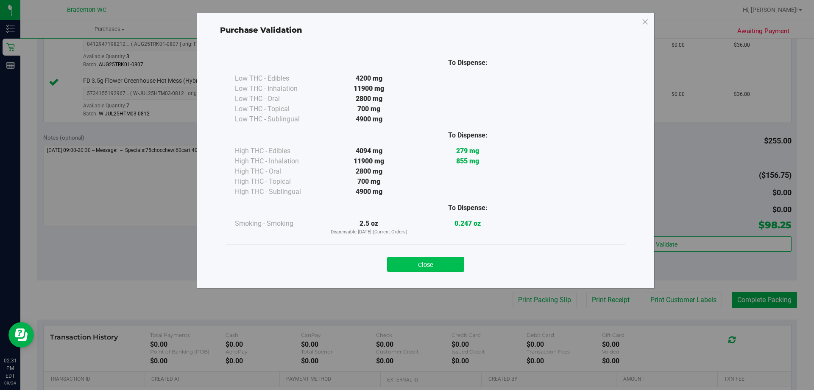
click at [438, 261] on button "Close" at bounding box center [425, 264] width 77 height 15
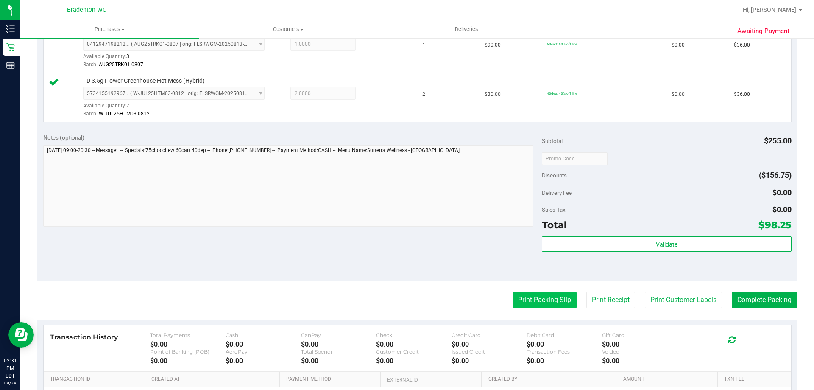
click at [513, 294] on button "Print Packing Slip" at bounding box center [545, 300] width 64 height 16
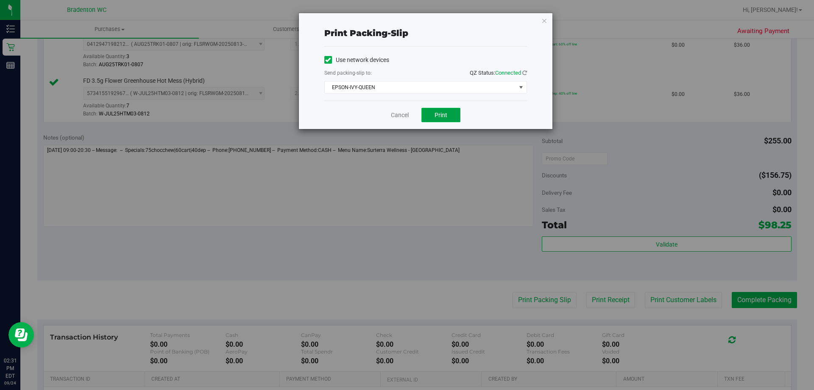
click at [447, 117] on span "Print" at bounding box center [441, 115] width 13 height 7
click at [545, 23] on icon "button" at bounding box center [545, 20] width 6 height 10
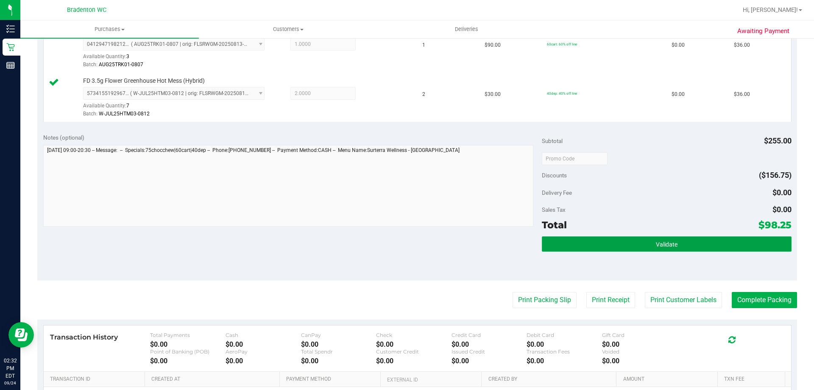
click at [580, 243] on button "Validate" at bounding box center [666, 243] width 249 height 15
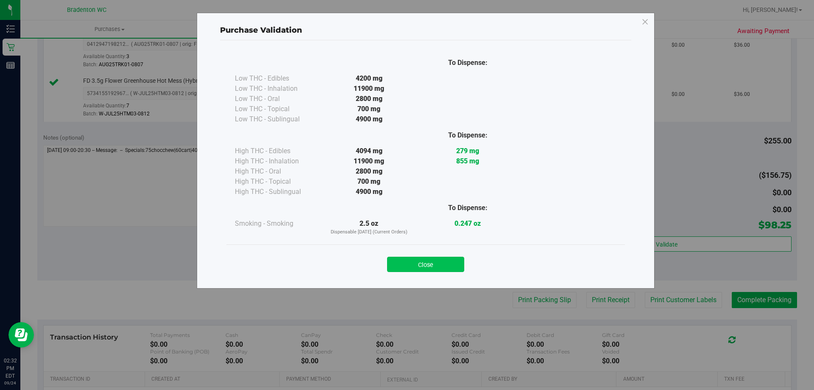
click at [428, 262] on button "Close" at bounding box center [425, 264] width 77 height 15
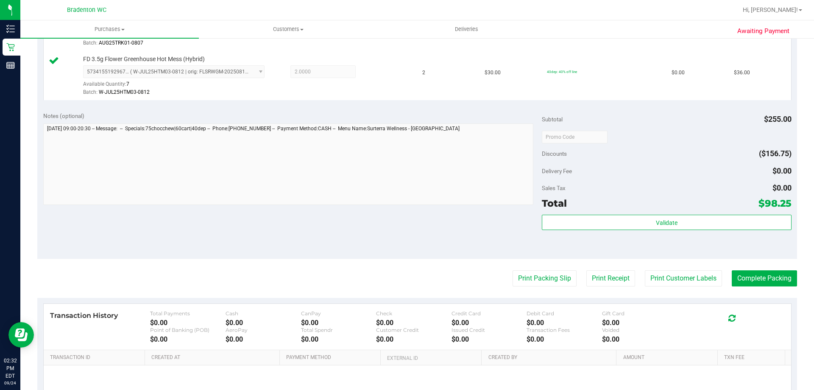
scroll to position [339, 0]
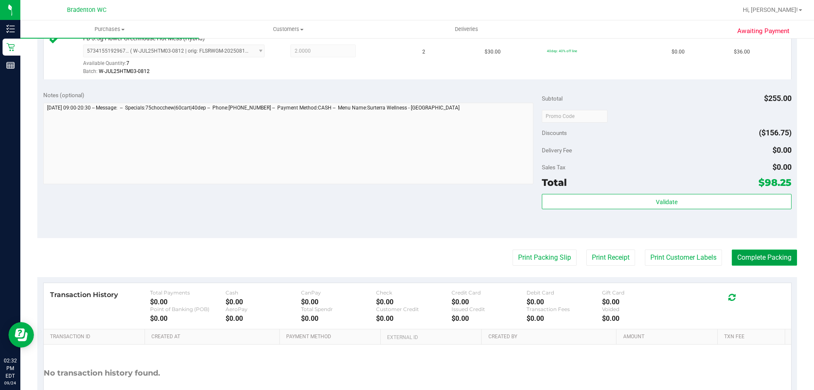
click at [744, 263] on button "Complete Packing" at bounding box center [764, 257] width 65 height 16
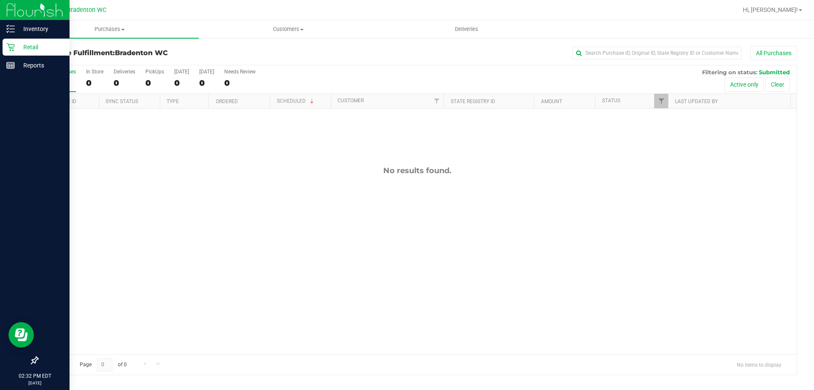
click at [28, 49] on p "Retail" at bounding box center [40, 47] width 51 height 10
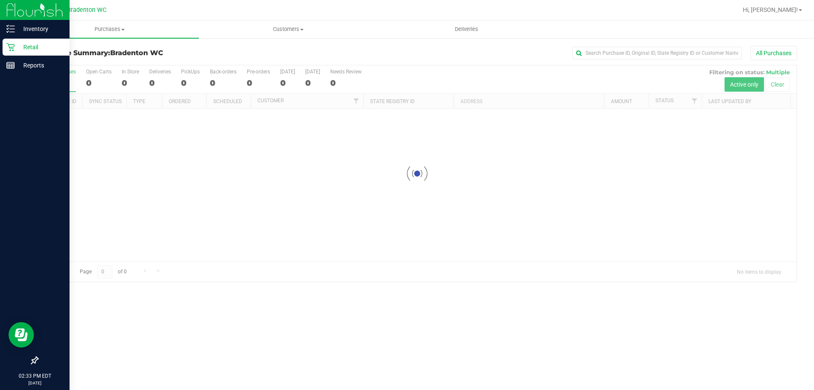
click at [28, 42] on p "Retail" at bounding box center [40, 47] width 51 height 10
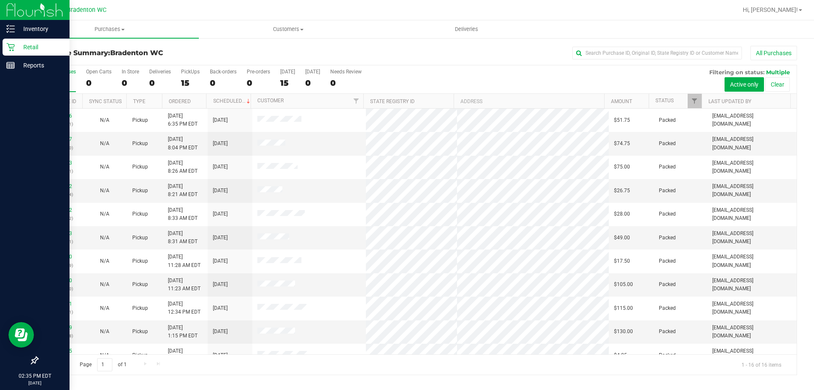
click at [25, 47] on p "Retail" at bounding box center [40, 47] width 51 height 10
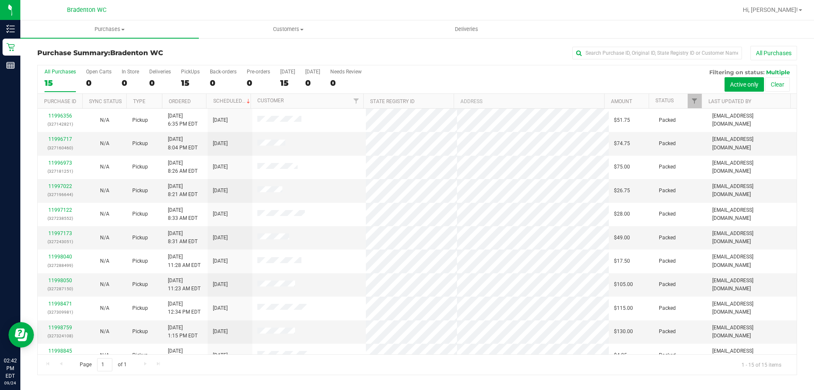
click at [407, 49] on div "All Purchases" at bounding box center [544, 53] width 507 height 14
click at [445, 53] on div "All Purchases" at bounding box center [544, 53] width 507 height 14
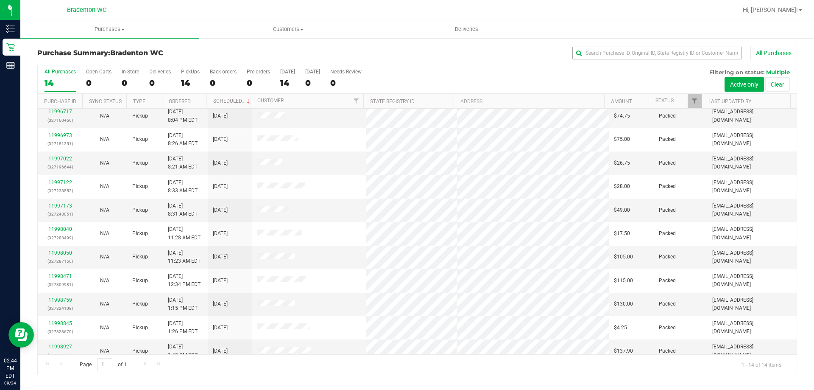
scroll to position [42, 0]
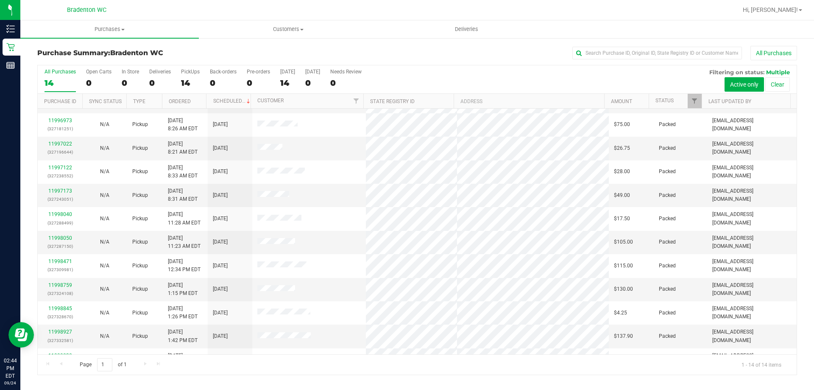
click at [243, 55] on h3 "Purchase Summary: Bradenton WC" at bounding box center [163, 53] width 253 height 8
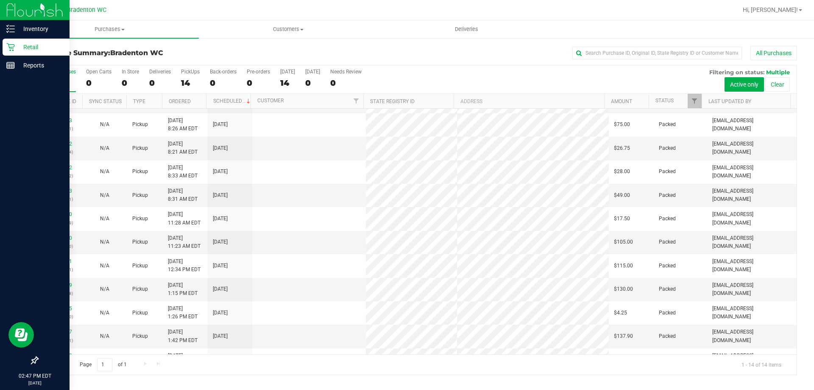
scroll to position [0, 0]
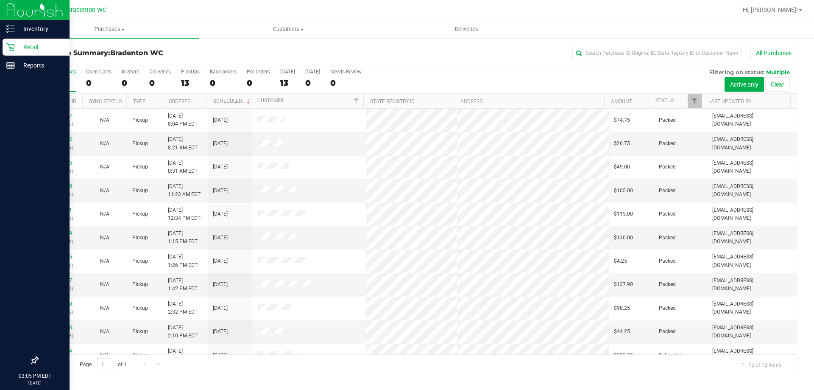
click at [29, 46] on p "Retail" at bounding box center [40, 47] width 51 height 10
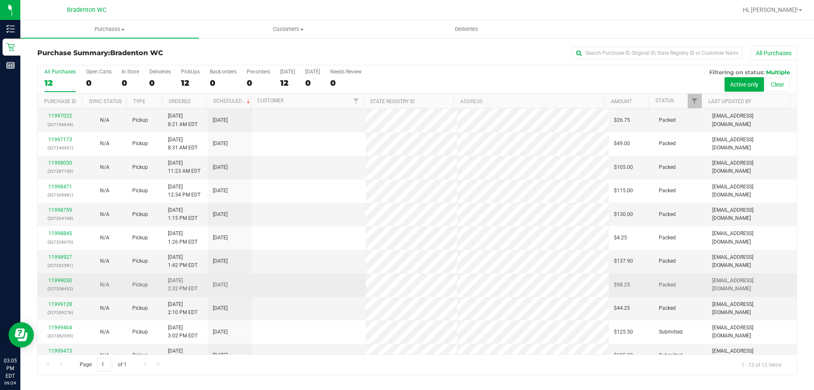
scroll to position [36, 0]
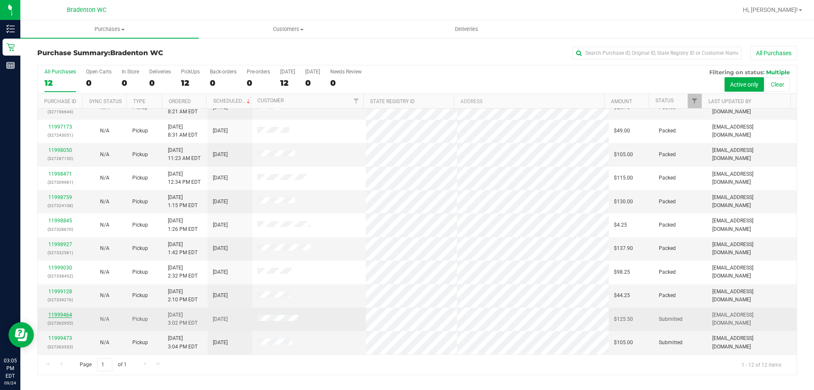
click at [64, 313] on link "11999464" at bounding box center [60, 315] width 24 height 6
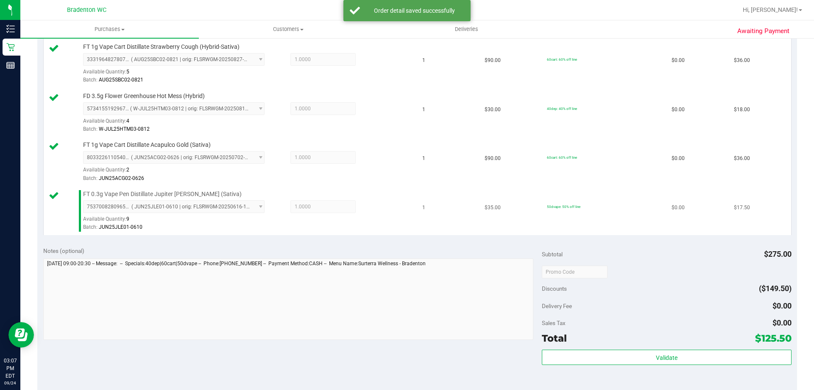
scroll to position [297, 0]
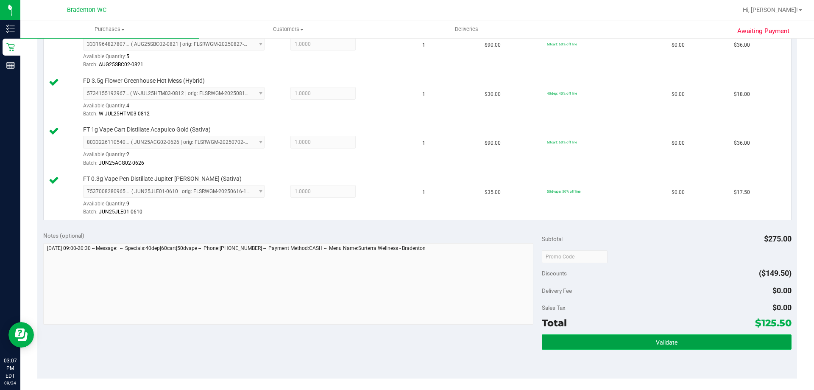
click at [588, 336] on button "Validate" at bounding box center [666, 341] width 249 height 15
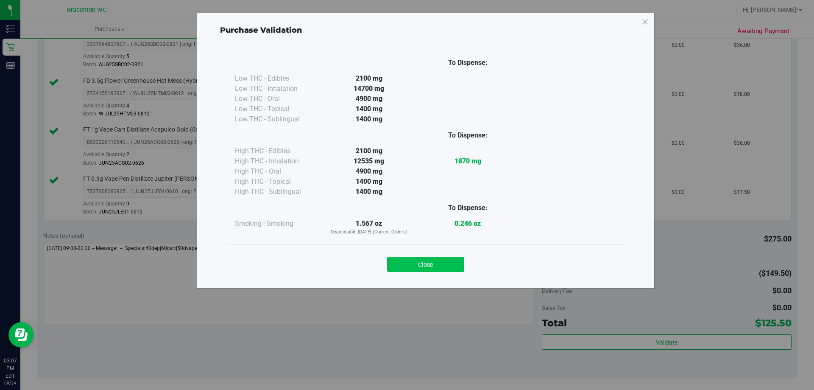
click at [443, 264] on button "Close" at bounding box center [425, 264] width 77 height 15
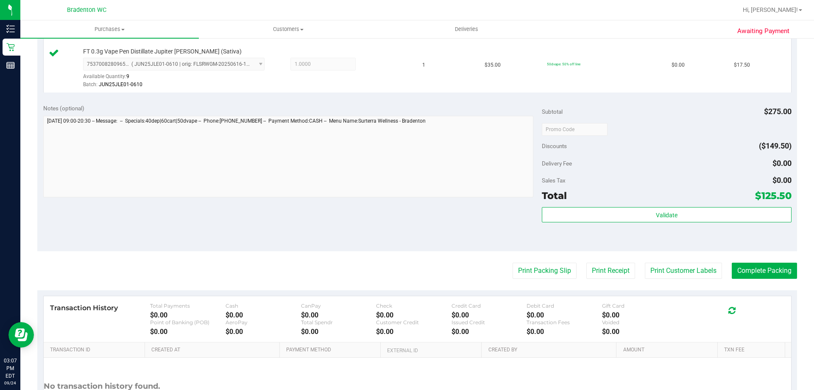
scroll to position [467, 0]
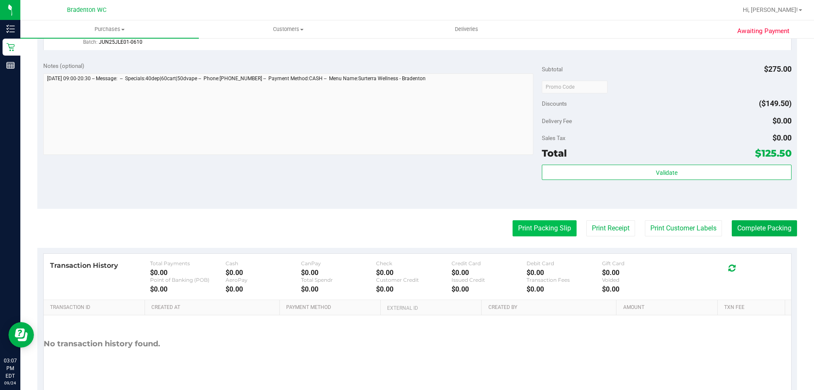
click at [533, 230] on button "Print Packing Slip" at bounding box center [545, 228] width 64 height 16
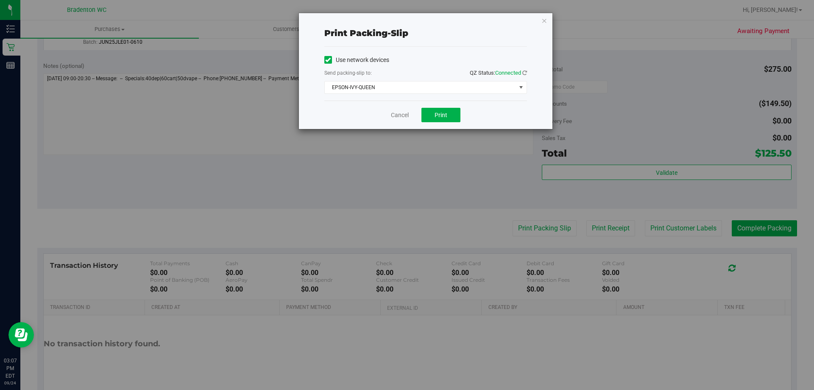
click at [442, 106] on div "Cancel Print" at bounding box center [425, 115] width 203 height 28
click at [426, 116] on button "Print" at bounding box center [441, 115] width 39 height 14
click at [543, 21] on icon "button" at bounding box center [545, 20] width 6 height 10
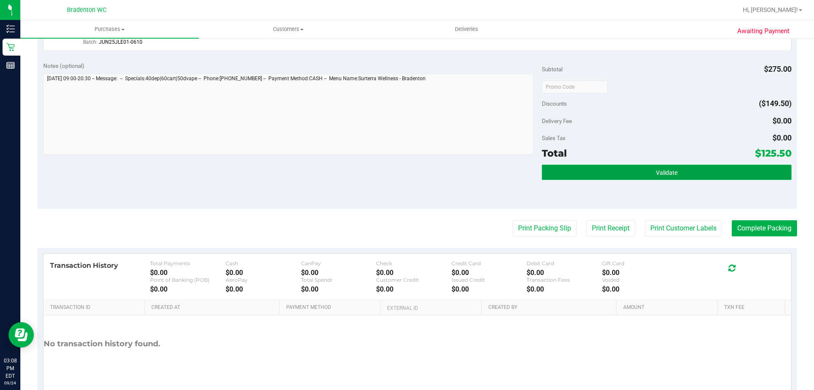
click at [646, 174] on button "Validate" at bounding box center [666, 172] width 249 height 15
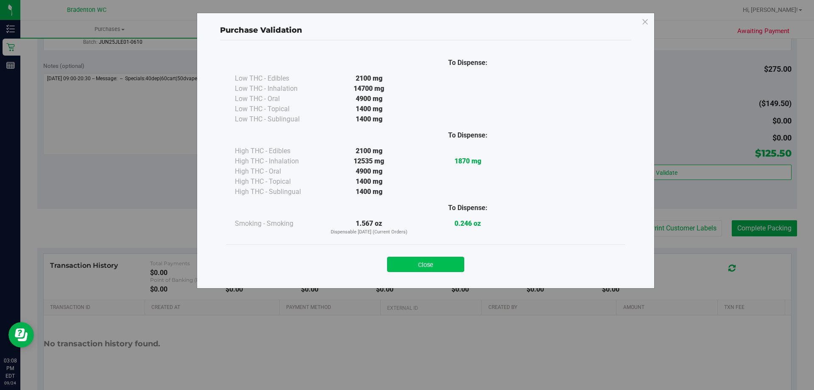
click at [434, 257] on button "Close" at bounding box center [425, 264] width 77 height 15
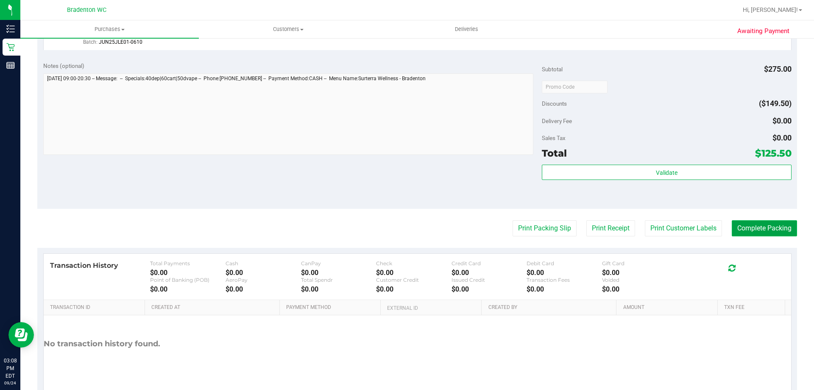
click at [748, 221] on button "Complete Packing" at bounding box center [764, 228] width 65 height 16
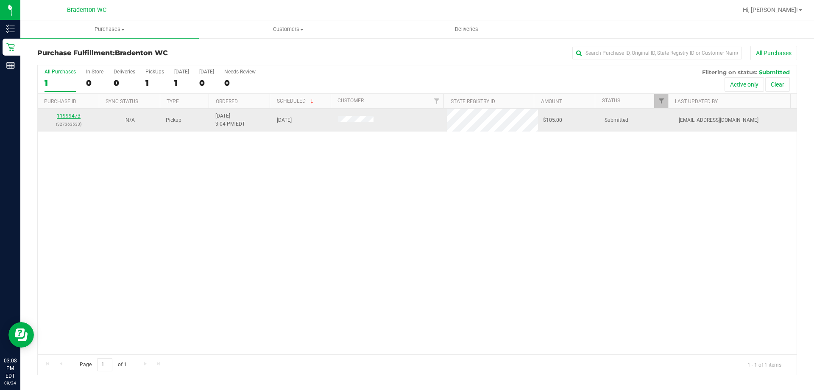
click at [74, 113] on link "11999473" at bounding box center [69, 116] width 24 height 6
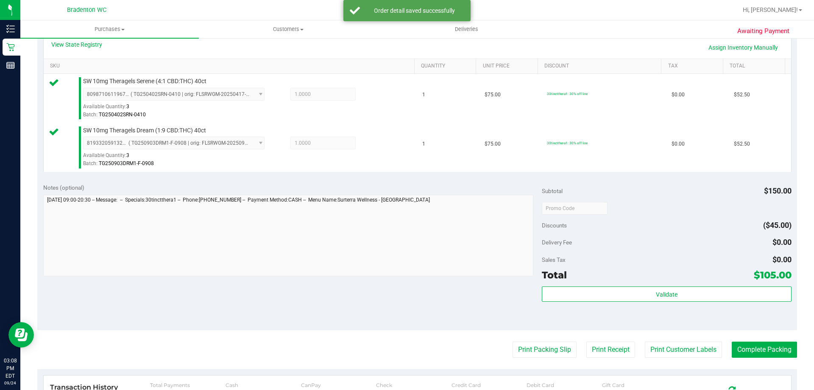
scroll to position [212, 0]
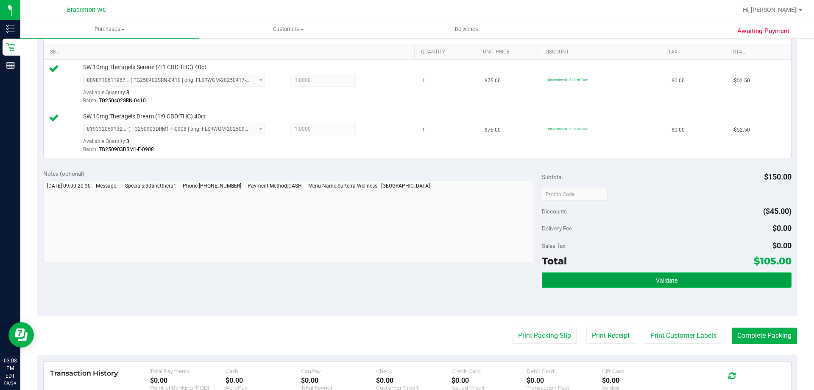
click at [607, 284] on button "Validate" at bounding box center [666, 279] width 249 height 15
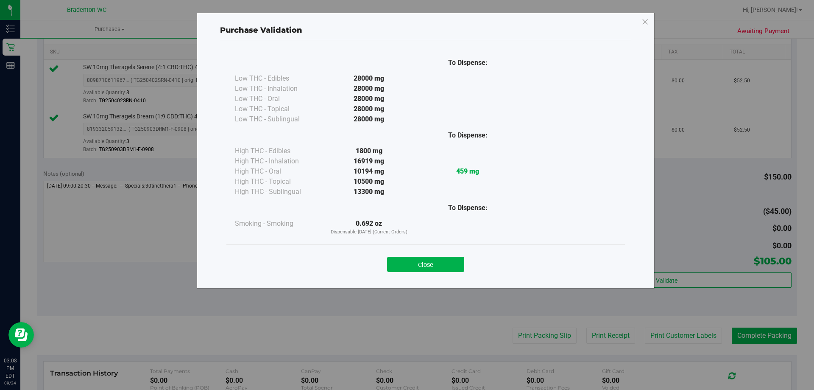
click at [418, 252] on div "Close" at bounding box center [426, 261] width 386 height 21
click at [418, 262] on button "Close" at bounding box center [425, 264] width 77 height 15
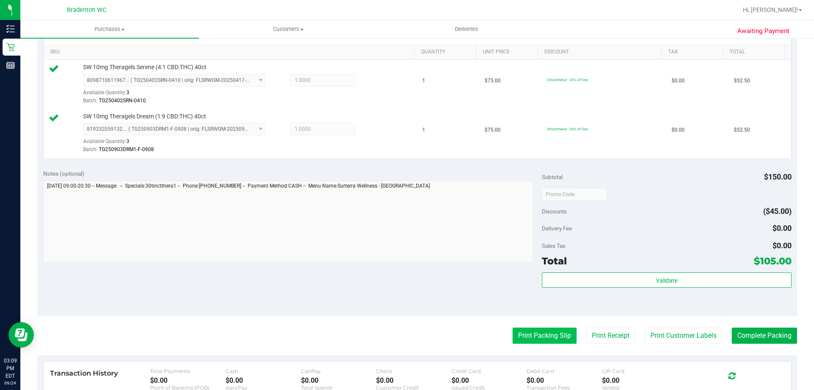
click at [547, 340] on button "Print Packing Slip" at bounding box center [545, 335] width 64 height 16
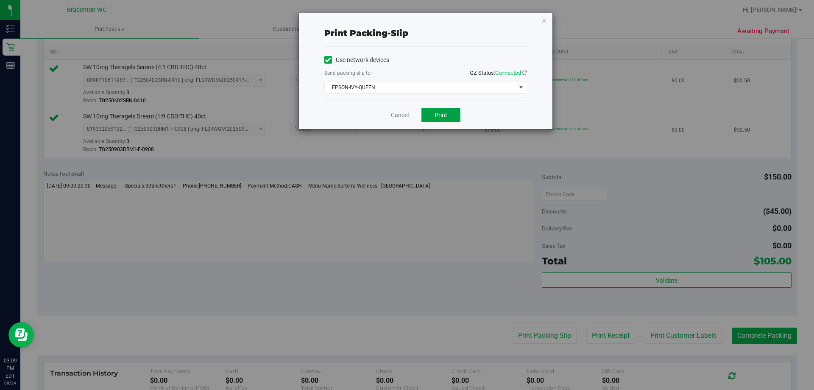
click at [434, 108] on button "Print" at bounding box center [441, 115] width 39 height 14
click at [543, 20] on icon "button" at bounding box center [545, 20] width 6 height 10
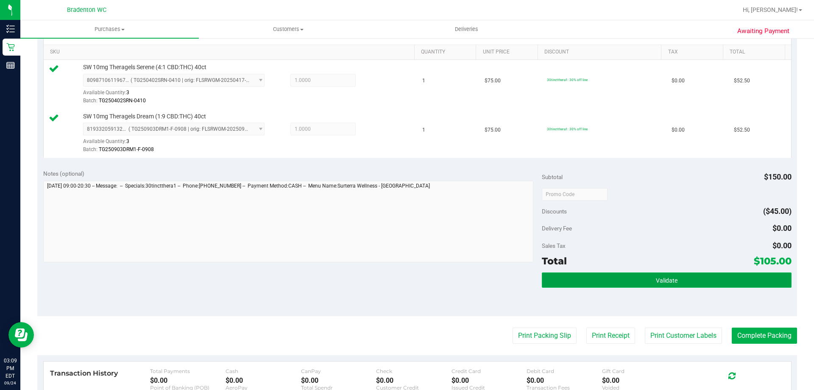
click at [570, 284] on button "Validate" at bounding box center [666, 279] width 249 height 15
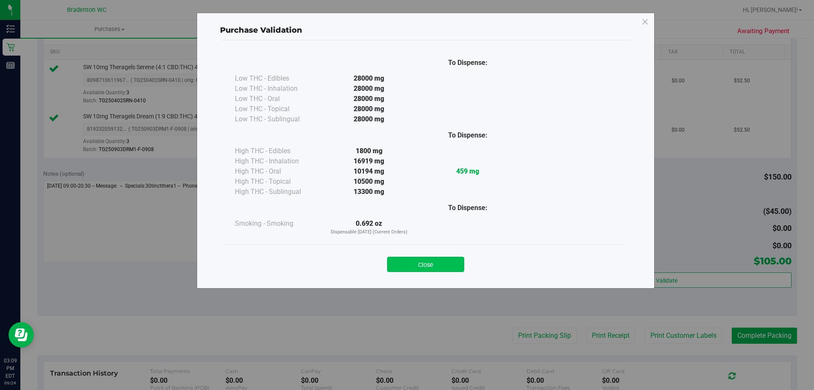
click at [445, 257] on button "Close" at bounding box center [425, 264] width 77 height 15
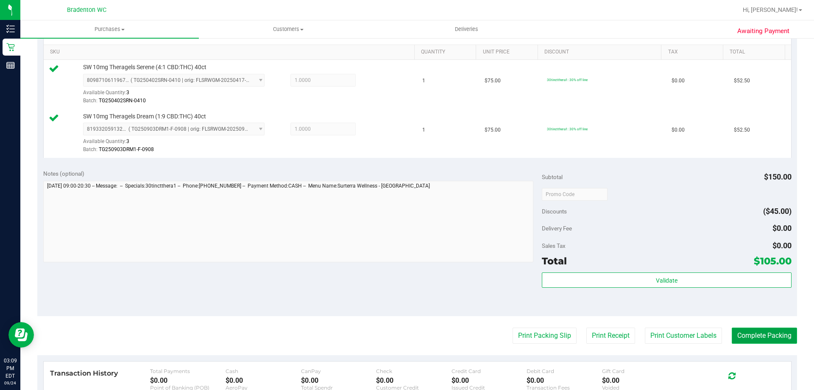
click at [779, 333] on button "Complete Packing" at bounding box center [764, 335] width 65 height 16
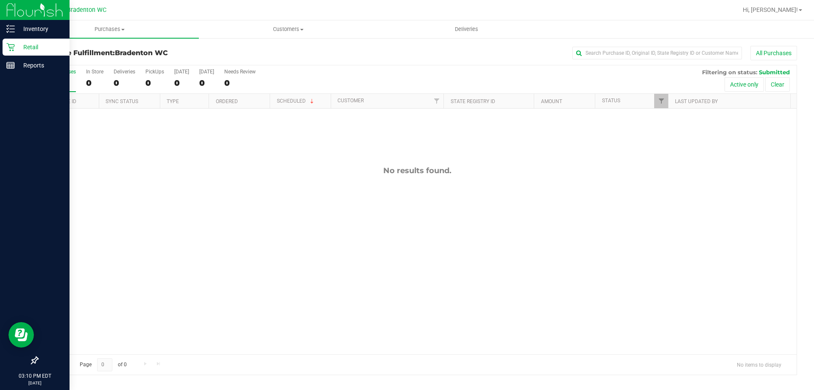
click at [32, 43] on p "Retail" at bounding box center [40, 47] width 51 height 10
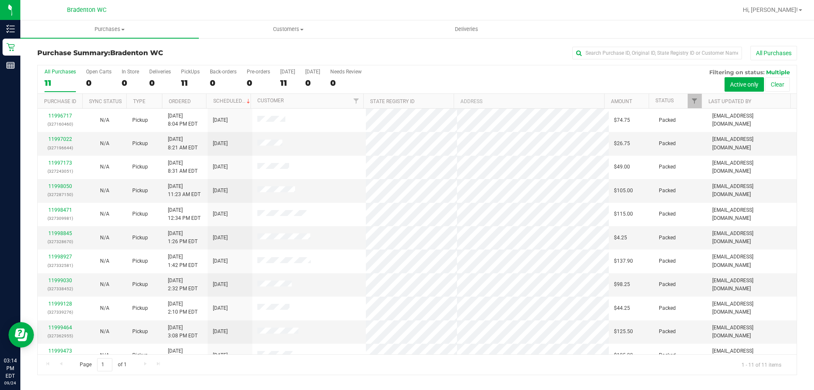
click at [509, 66] on div "All Purchases 11 Open Carts 0 In Store 0 Deliveries 0 PickUps 11 Back-orders 0 …" at bounding box center [417, 68] width 759 height 7
click at [491, 67] on div "All Purchases 11 Open Carts 0 In Store 0 Deliveries 0 PickUps 11 Back-orders 0 …" at bounding box center [417, 68] width 759 height 7
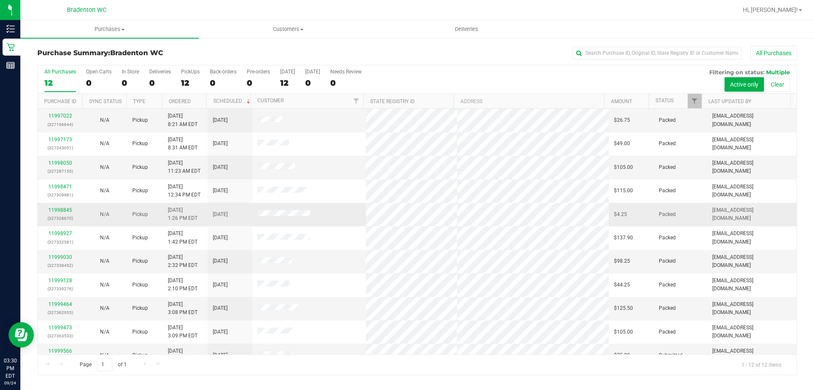
scroll to position [36, 0]
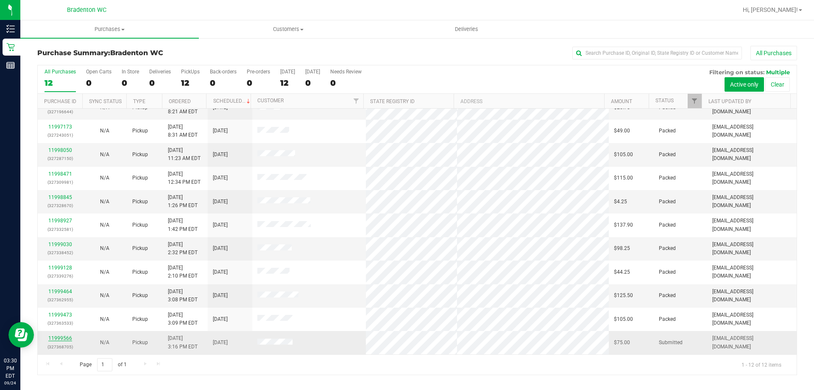
click at [56, 338] on link "11999566" at bounding box center [60, 338] width 24 height 6
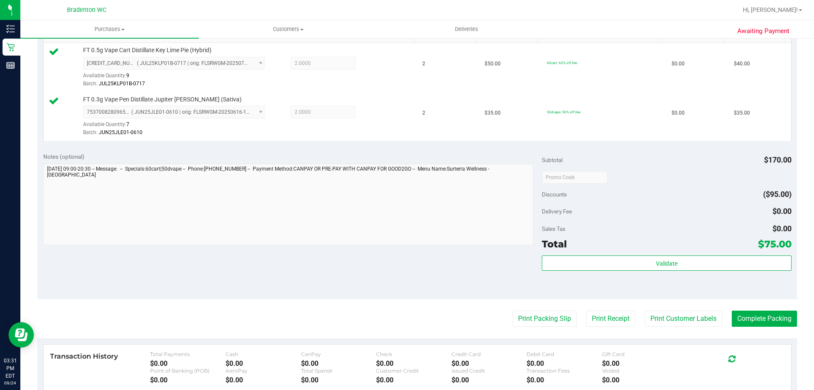
scroll to position [297, 0]
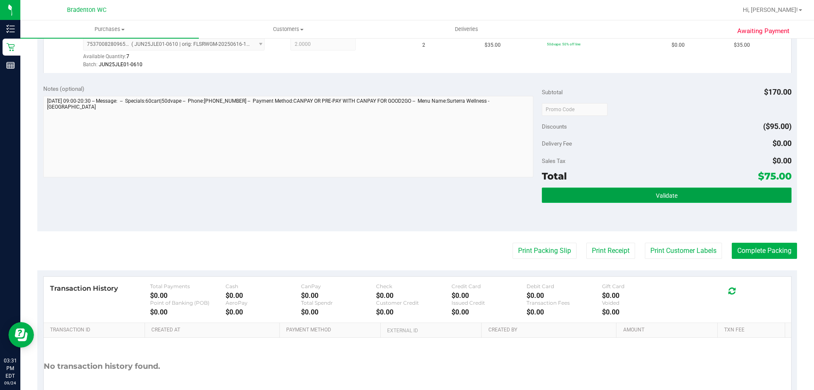
click at [551, 192] on button "Validate" at bounding box center [666, 194] width 249 height 15
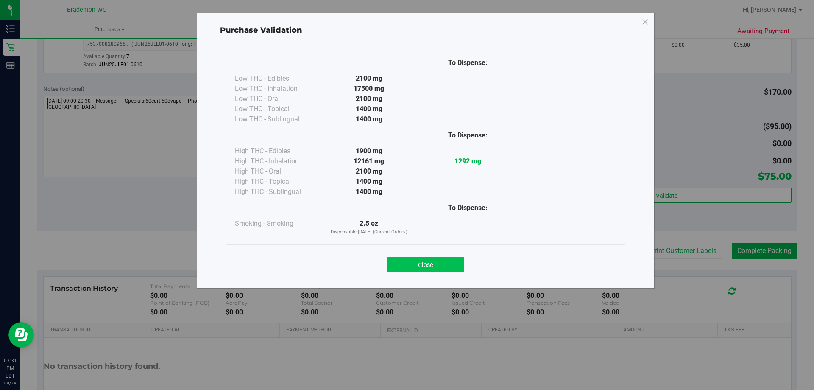
click at [438, 261] on button "Close" at bounding box center [425, 264] width 77 height 15
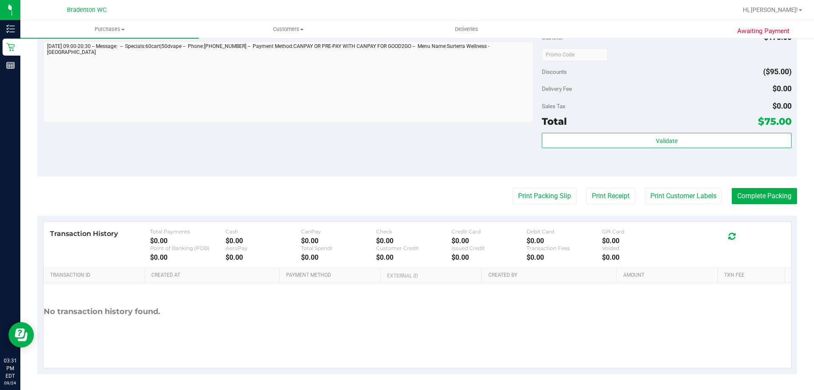
scroll to position [353, 0]
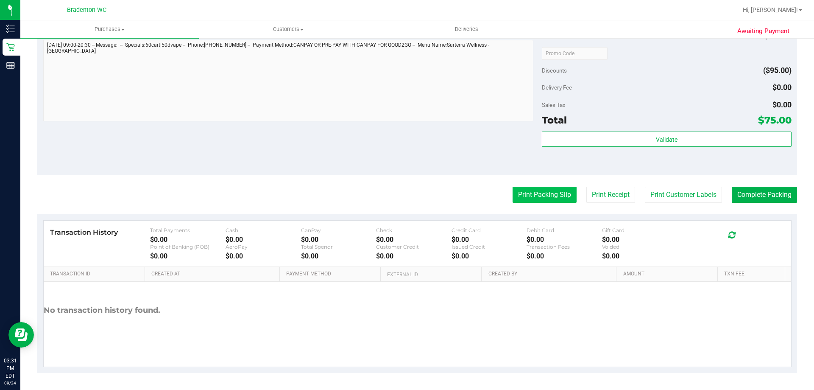
click at [519, 188] on button "Print Packing Slip" at bounding box center [545, 195] width 64 height 16
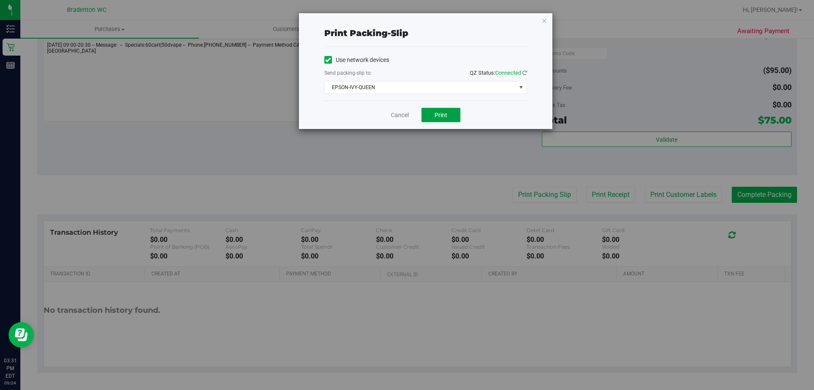
click at [438, 112] on span "Print" at bounding box center [441, 115] width 13 height 7
click at [545, 22] on icon "button" at bounding box center [545, 20] width 6 height 10
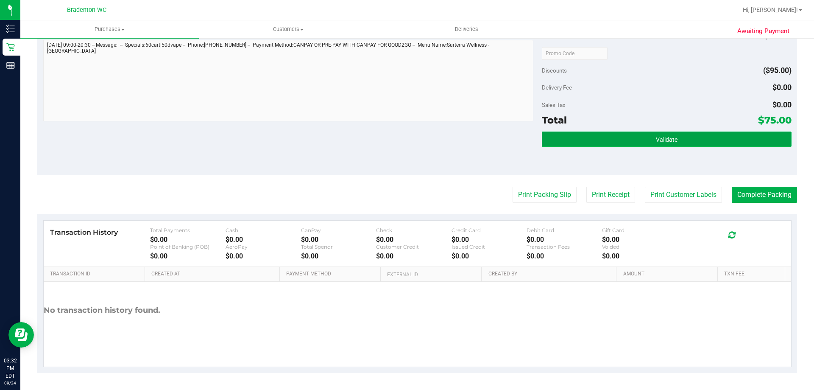
click at [565, 142] on button "Validate" at bounding box center [666, 138] width 249 height 15
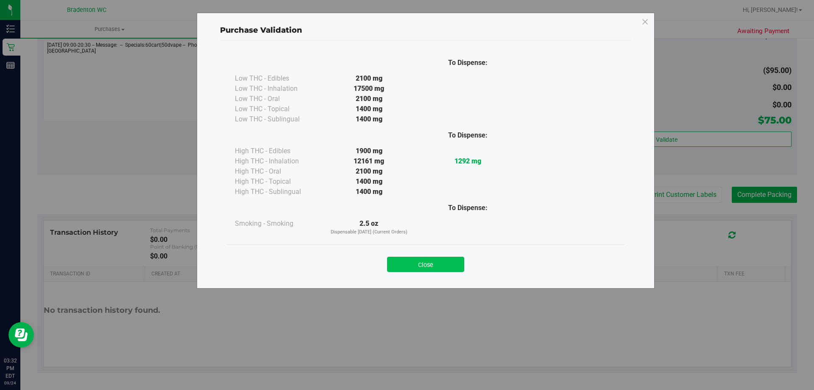
click at [444, 265] on button "Close" at bounding box center [425, 264] width 77 height 15
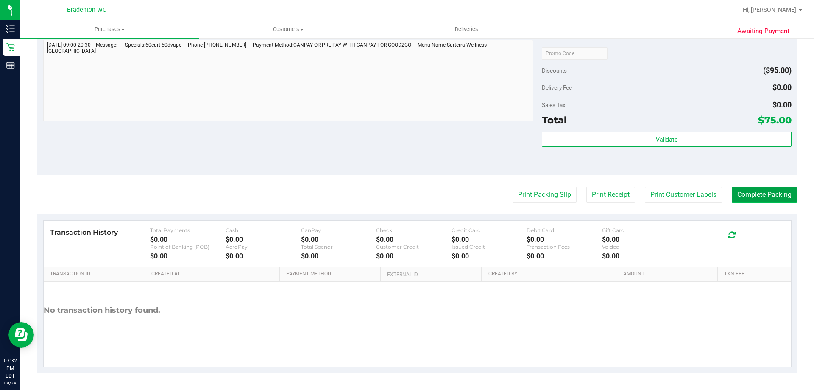
click at [742, 189] on button "Complete Packing" at bounding box center [764, 195] width 65 height 16
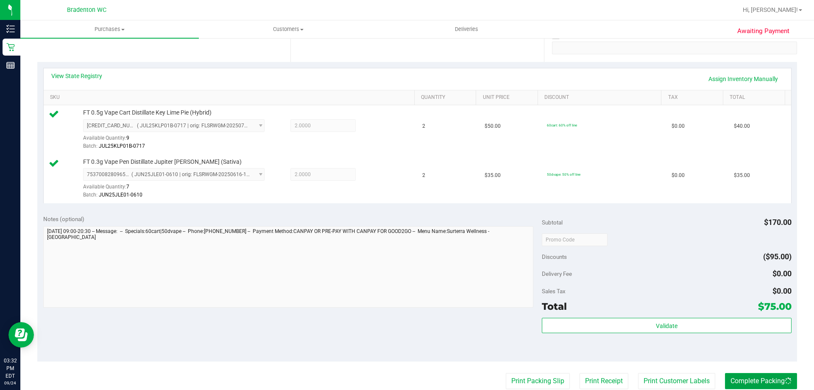
scroll to position [14, 0]
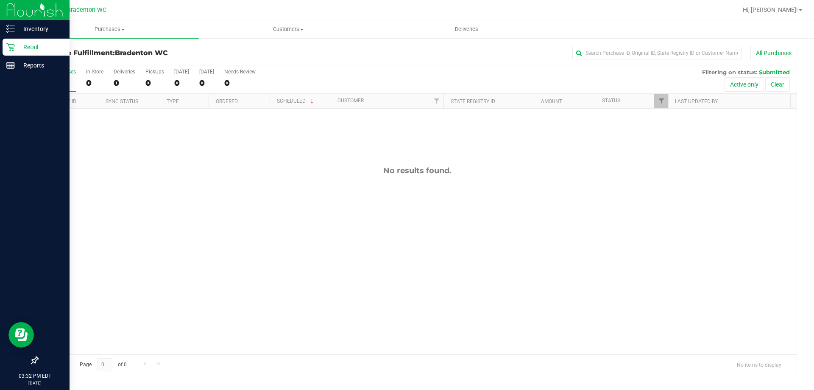
click at [22, 45] on p "Retail" at bounding box center [40, 47] width 51 height 10
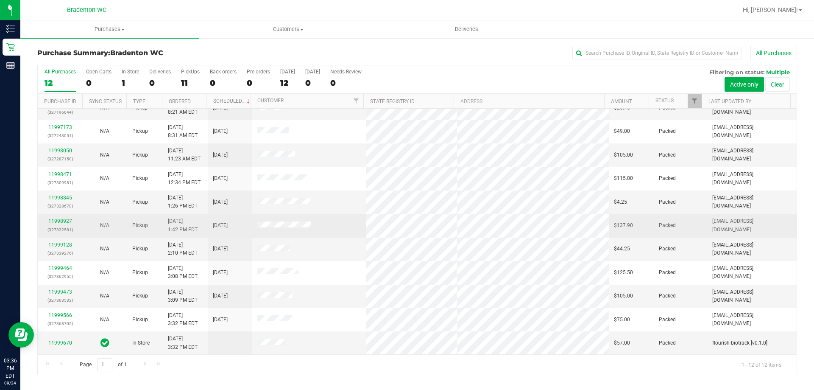
scroll to position [36, 0]
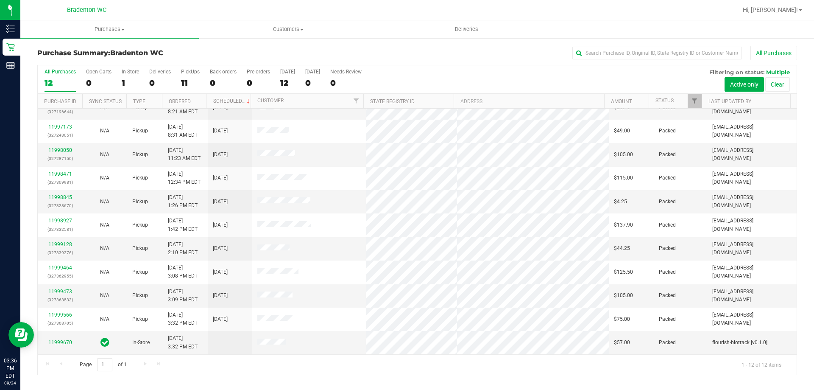
click at [391, 40] on div "Purchase Summary: Bradenton WC All Purchases All Purchases 12 Open Carts 0 In S…" at bounding box center [417, 210] width 794 height 346
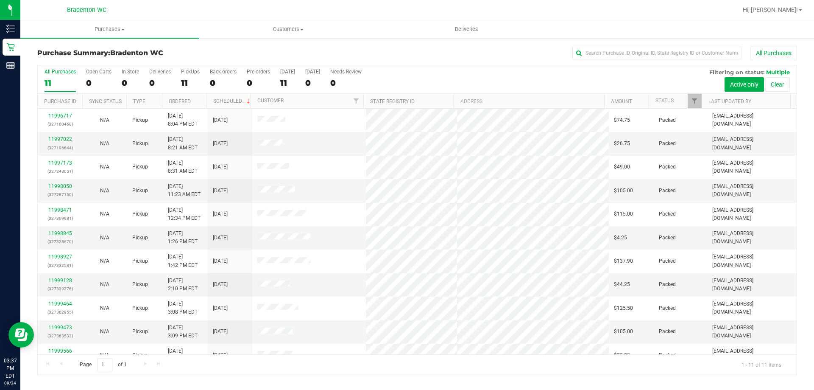
click at [490, 73] on div "All Purchases 11 Open Carts 0 In Store 0 Deliveries 0 PickUps 11 Back-orders 0 …" at bounding box center [417, 79] width 759 height 28
click at [63, 140] on link "11997022" at bounding box center [60, 139] width 24 height 6
click at [523, 77] on div "All Purchases 10 Open Carts 0 In Store 0 Deliveries 0 PickUps 10 Back-orders 0 …" at bounding box center [417, 79] width 759 height 28
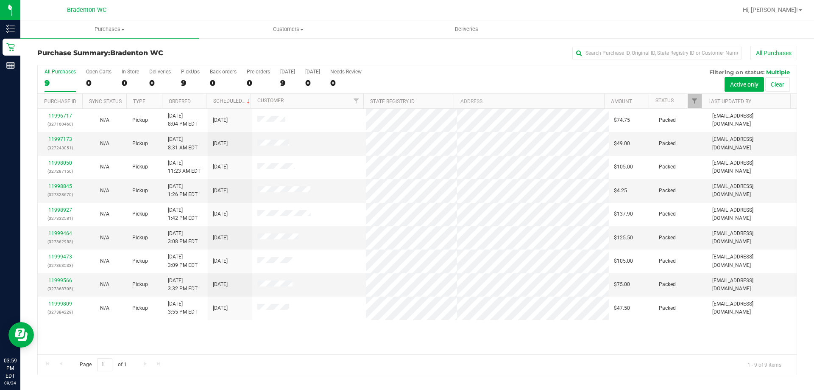
click at [535, 69] on div "All Purchases 9 Open Carts 0 In Store 0 Deliveries 0 PickUps 9 Back-orders 0 Pr…" at bounding box center [417, 68] width 759 height 7
click at [557, 71] on div "All Purchases 9 Open Carts 0 In Store 0 Deliveries 0 PickUps 9 Back-orders 0 Pr…" at bounding box center [417, 68] width 759 height 7
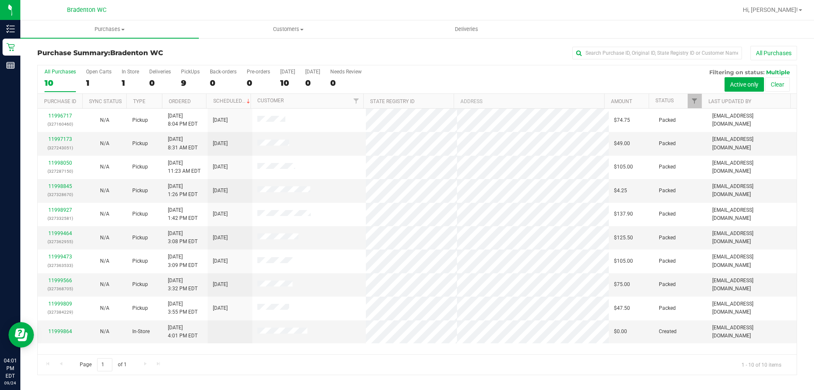
click at [453, 58] on div "All Purchases" at bounding box center [544, 53] width 507 height 14
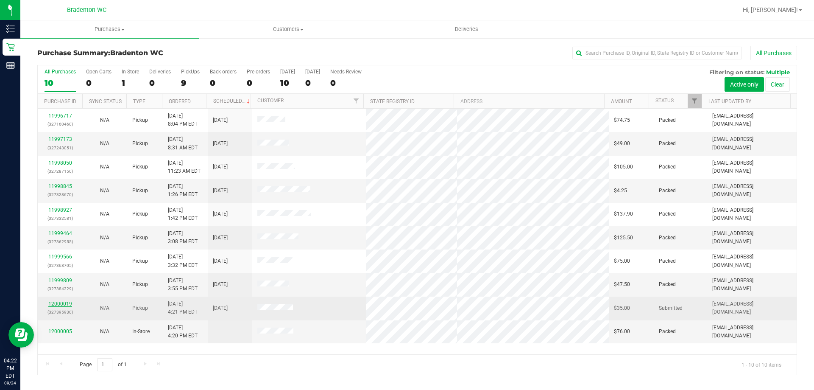
click at [63, 302] on link "12000019" at bounding box center [60, 304] width 24 height 6
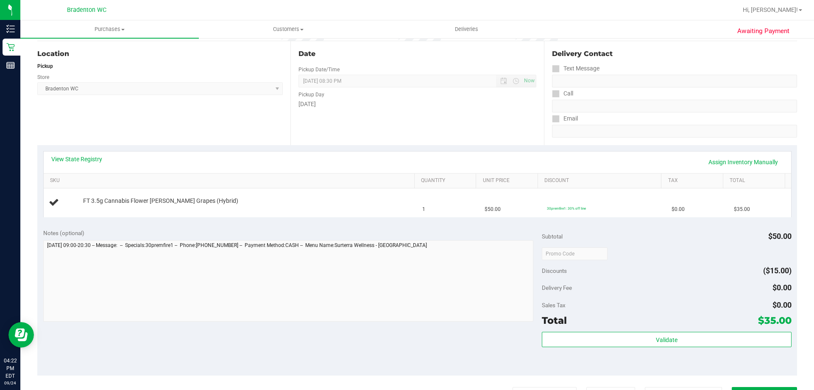
scroll to position [127, 0]
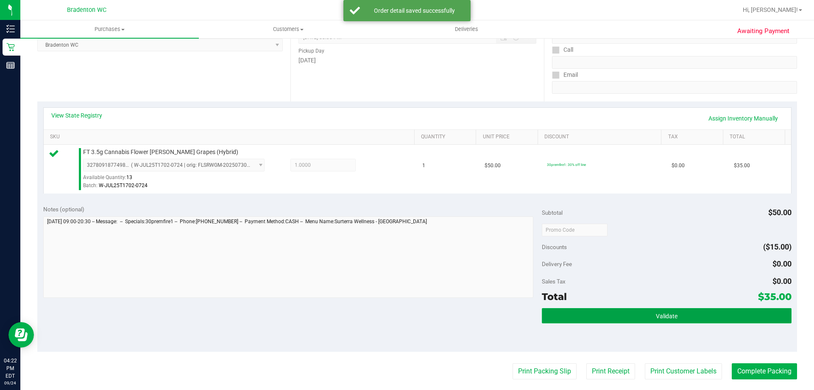
click at [562, 315] on button "Validate" at bounding box center [666, 315] width 249 height 15
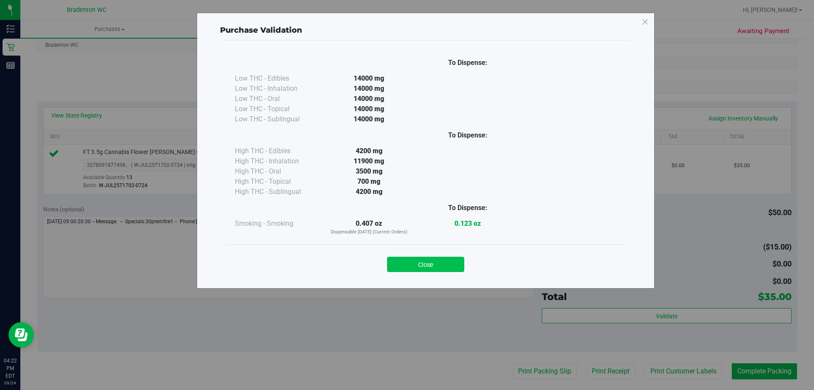
click at [433, 260] on button "Close" at bounding box center [425, 264] width 77 height 15
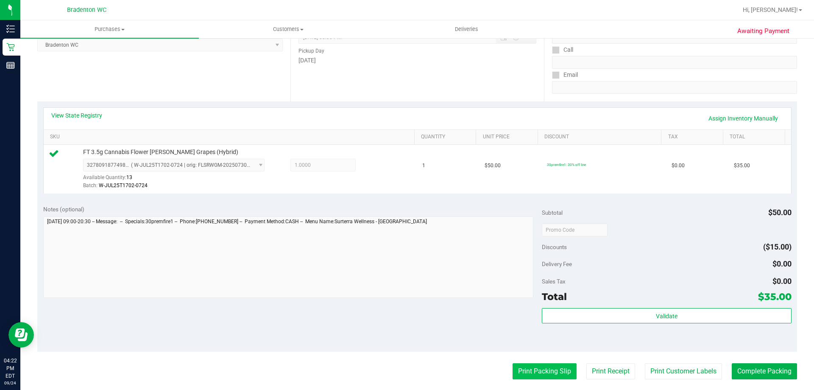
click at [518, 367] on button "Print Packing Slip" at bounding box center [545, 371] width 64 height 16
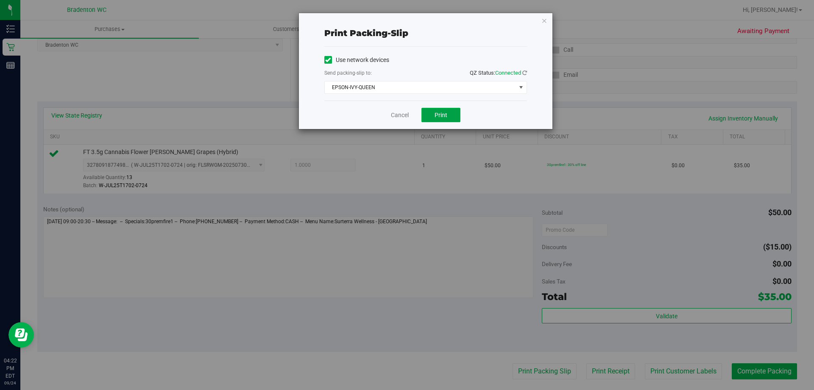
click at [439, 112] on span "Print" at bounding box center [441, 115] width 13 height 7
click at [546, 18] on icon "button" at bounding box center [545, 20] width 6 height 10
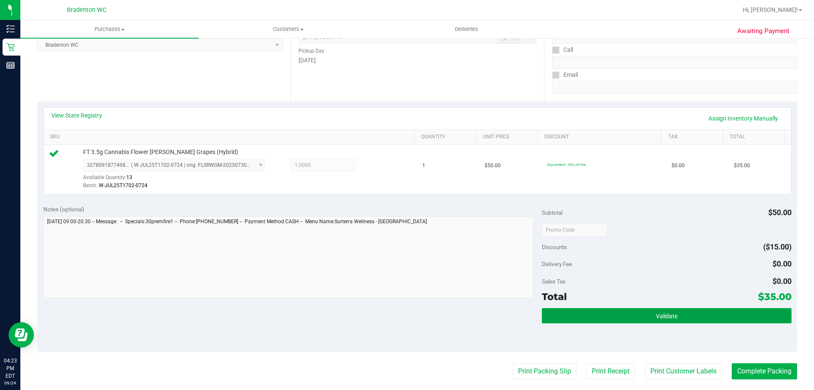
click at [638, 321] on button "Validate" at bounding box center [666, 315] width 249 height 15
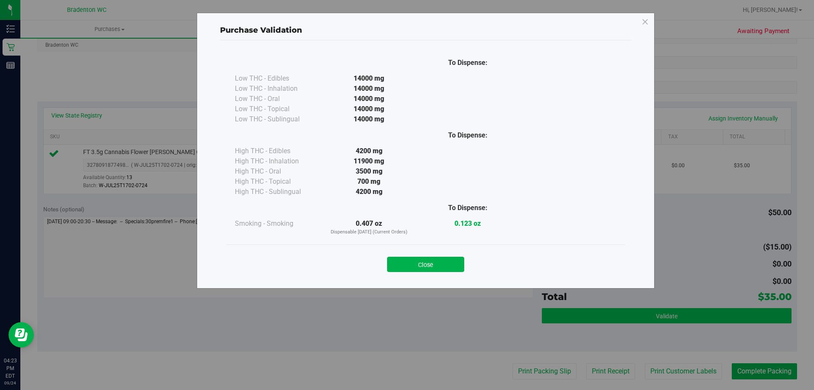
click at [636, 318] on div "Purchase Validation To Dispense: Low THC - Edibles 14000 mg" at bounding box center [410, 195] width 821 height 390
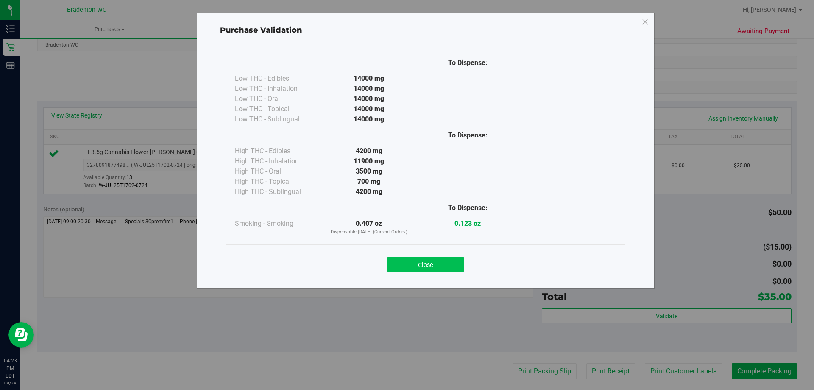
click at [448, 266] on button "Close" at bounding box center [425, 264] width 77 height 15
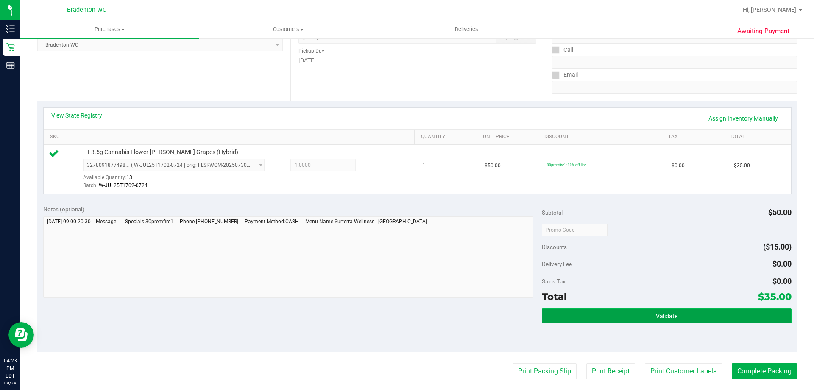
click at [587, 316] on button "Validate" at bounding box center [666, 315] width 249 height 15
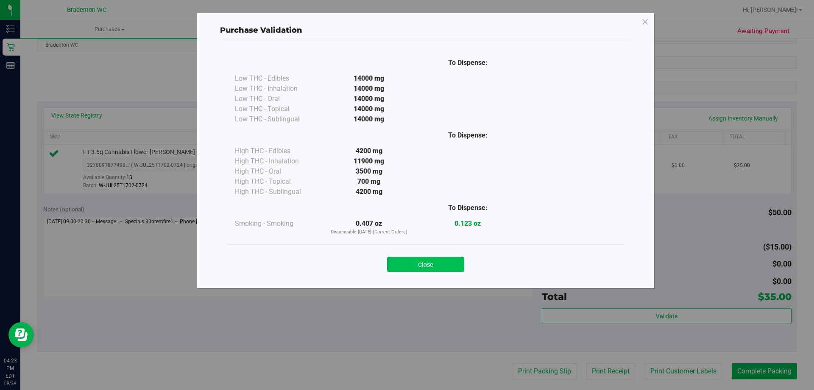
click at [437, 257] on button "Close" at bounding box center [425, 264] width 77 height 15
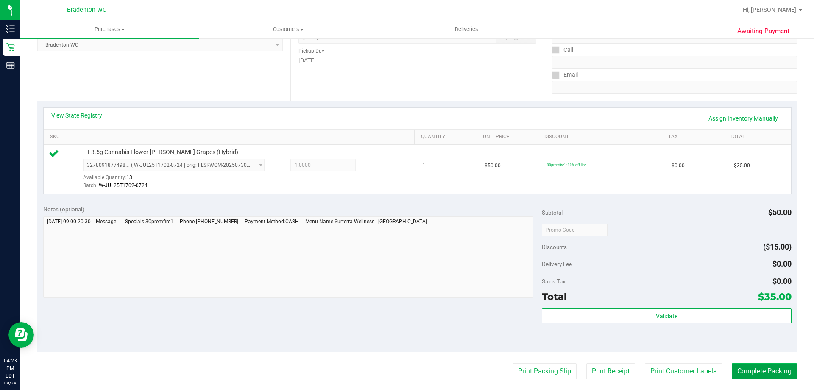
click at [777, 370] on button "Complete Packing" at bounding box center [764, 371] width 65 height 16
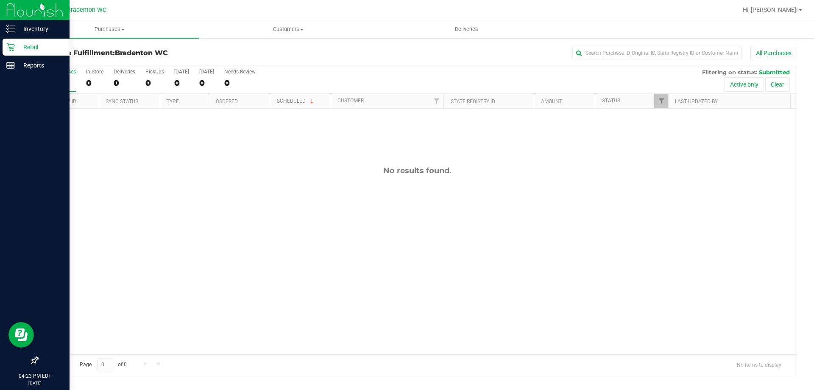
click at [26, 47] on p "Retail" at bounding box center [40, 47] width 51 height 10
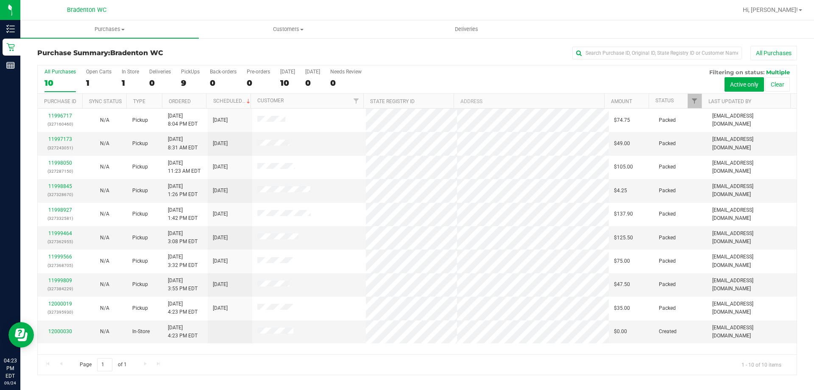
click at [398, 55] on div "All Purchases" at bounding box center [544, 53] width 507 height 14
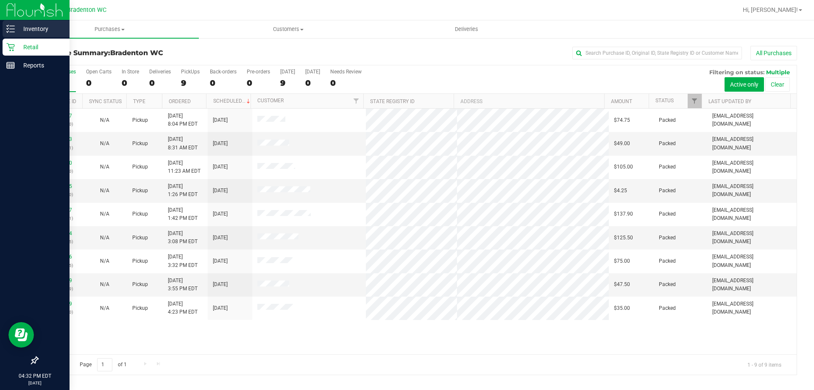
click at [36, 24] on p "Inventory" at bounding box center [40, 29] width 51 height 10
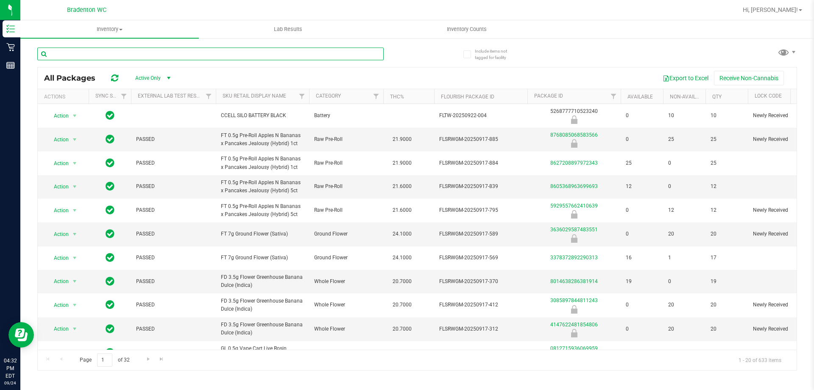
click at [103, 53] on input "text" at bounding box center [210, 54] width 347 height 13
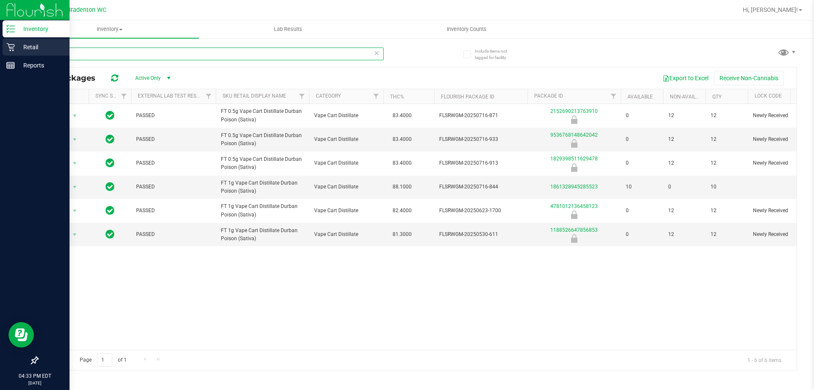
type input "dbp"
click at [31, 48] on p "Retail" at bounding box center [40, 47] width 51 height 10
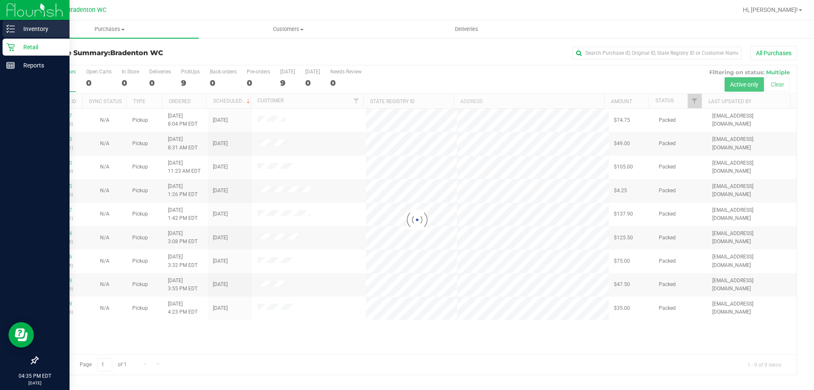
click at [27, 28] on p "Inventory" at bounding box center [40, 29] width 51 height 10
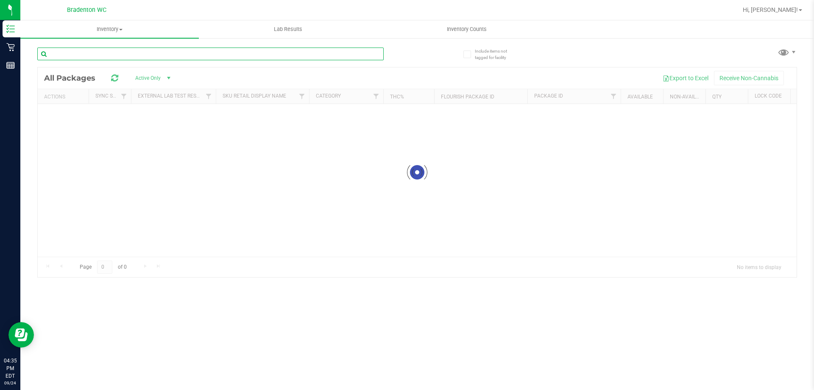
click at [84, 55] on input "text" at bounding box center [210, 54] width 347 height 13
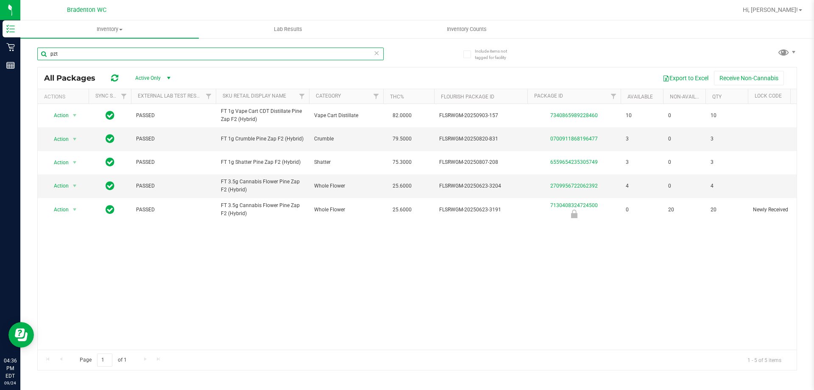
type input "pzt"
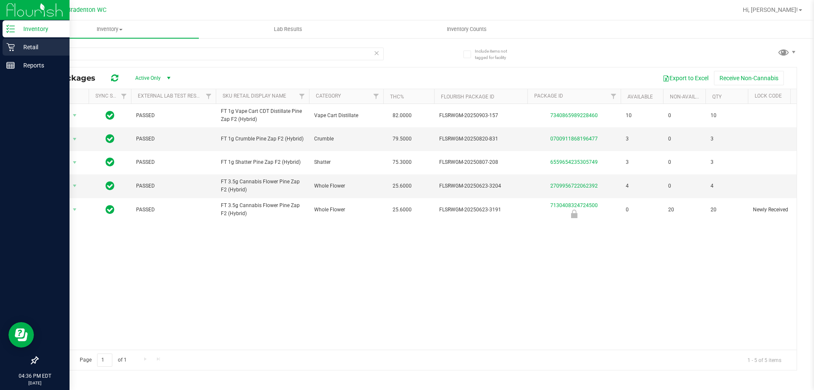
click at [28, 46] on p "Retail" at bounding box center [40, 47] width 51 height 10
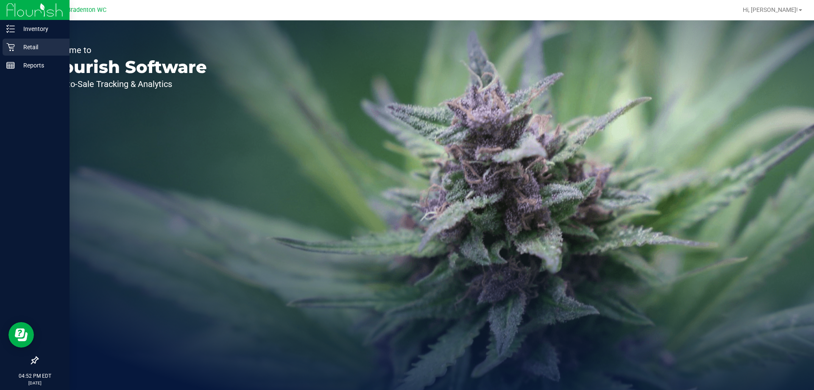
click at [24, 45] on p "Retail" at bounding box center [40, 47] width 51 height 10
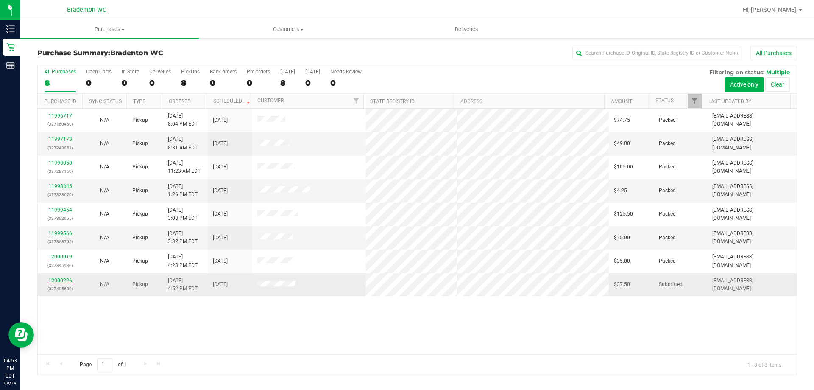
click at [60, 279] on link "12000226" at bounding box center [60, 280] width 24 height 6
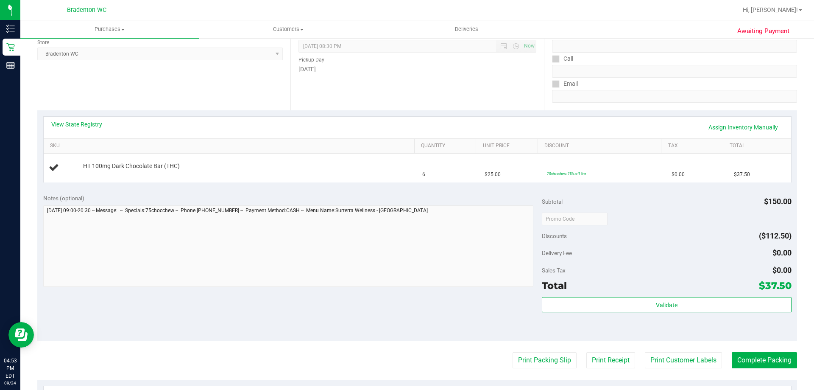
scroll to position [127, 0]
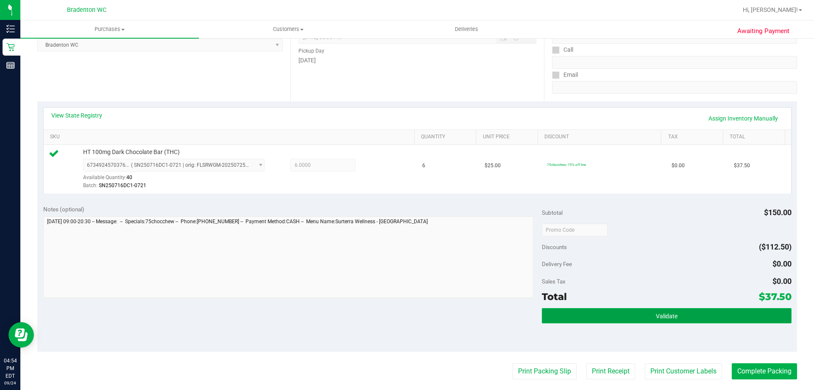
click at [575, 317] on button "Validate" at bounding box center [666, 315] width 249 height 15
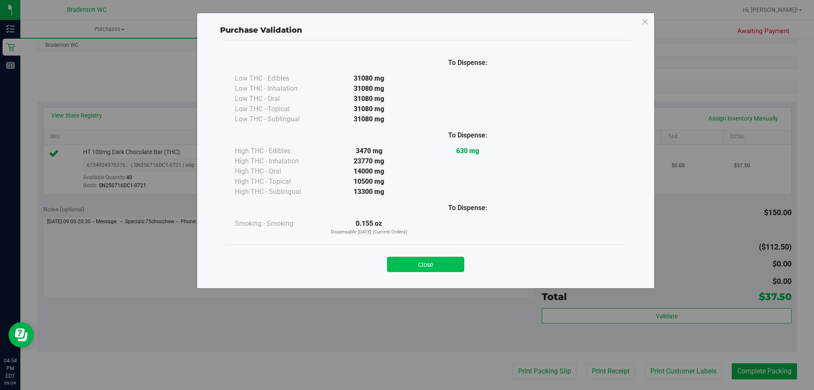
click at [412, 266] on button "Close" at bounding box center [425, 264] width 77 height 15
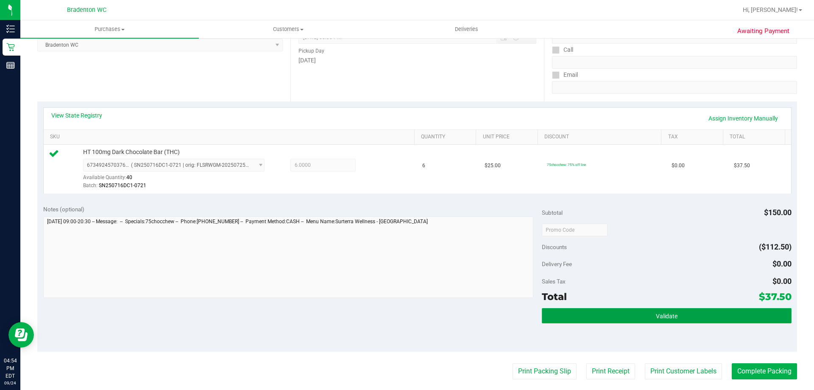
click at [637, 318] on button "Validate" at bounding box center [666, 315] width 249 height 15
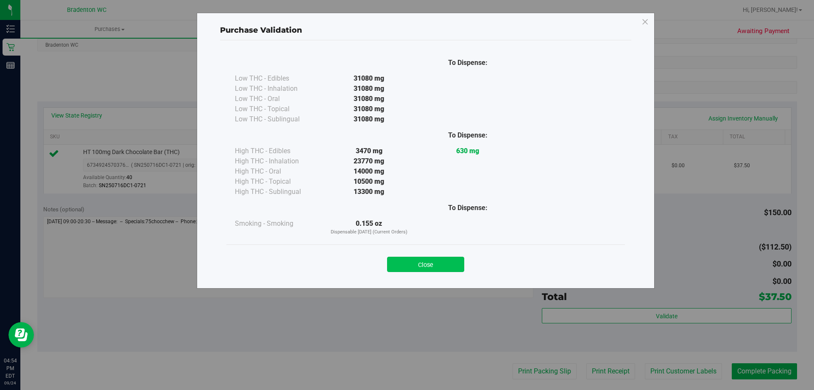
click at [412, 262] on button "Close" at bounding box center [425, 264] width 77 height 15
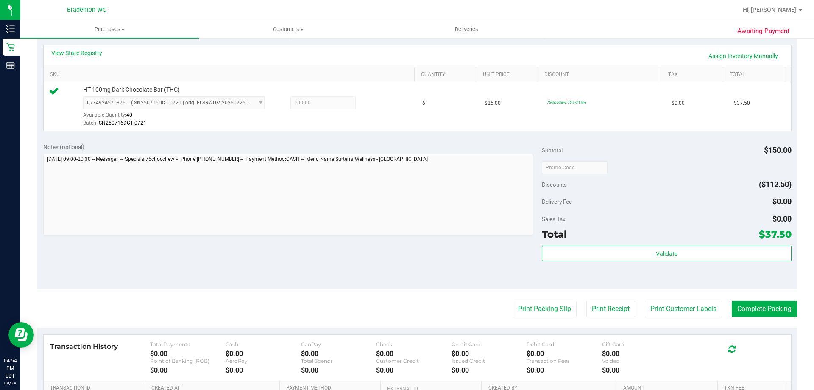
scroll to position [254, 0]
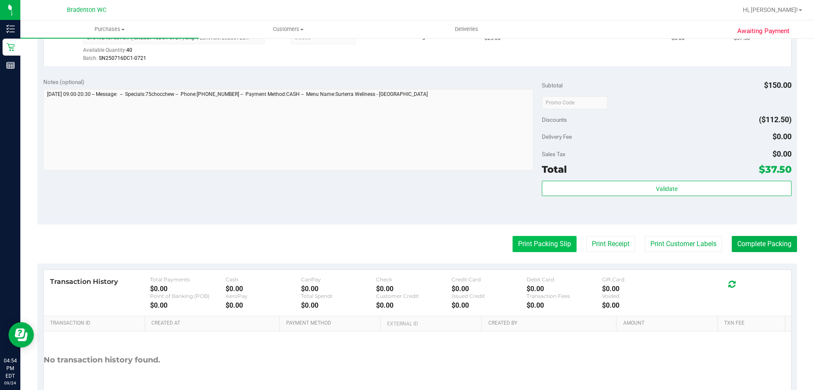
click at [513, 247] on button "Print Packing Slip" at bounding box center [545, 244] width 64 height 16
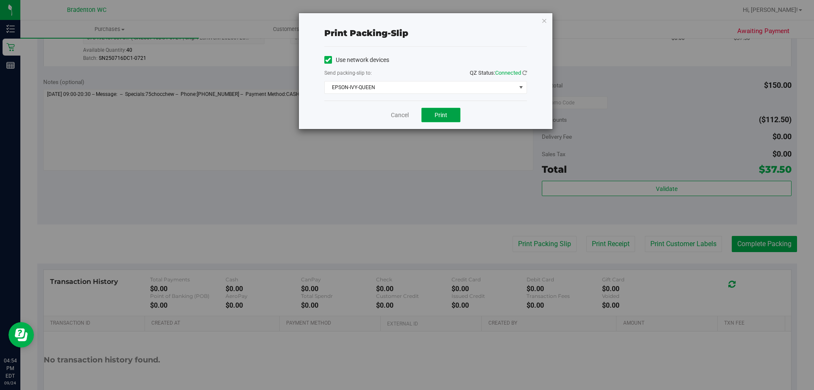
click at [431, 120] on button "Print" at bounding box center [441, 115] width 39 height 14
click at [543, 20] on icon "button" at bounding box center [545, 20] width 6 height 10
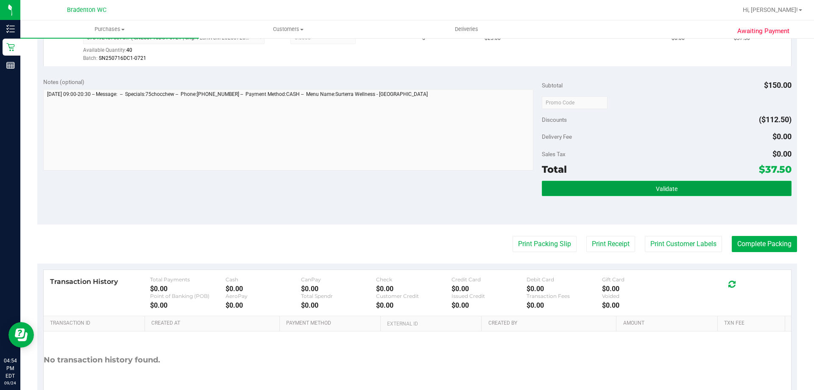
click at [542, 187] on button "Validate" at bounding box center [666, 188] width 249 height 15
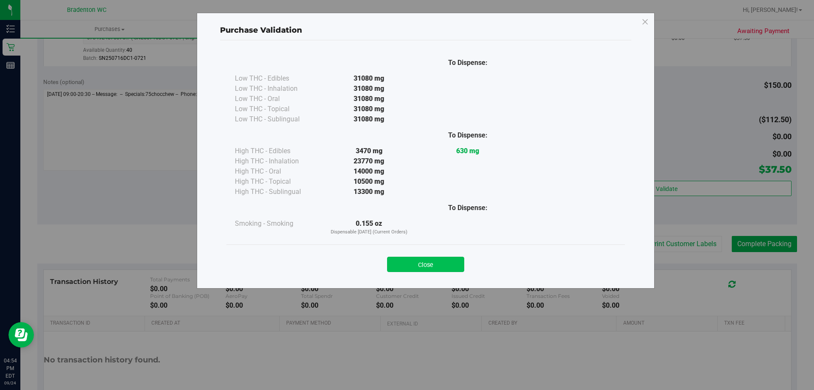
click at [414, 263] on button "Close" at bounding box center [425, 264] width 77 height 15
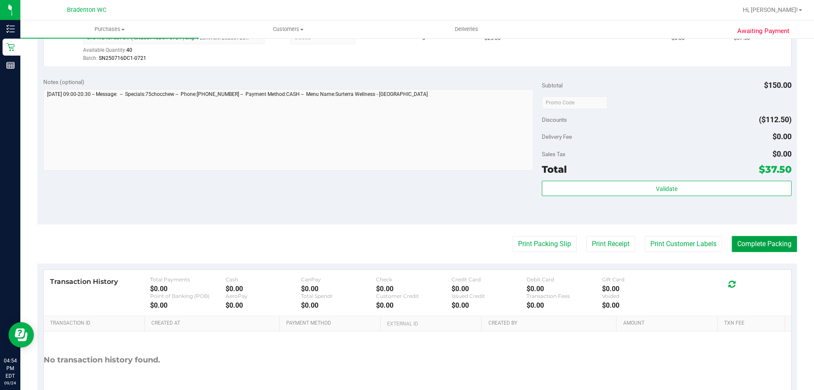
click at [769, 244] on button "Complete Packing" at bounding box center [764, 244] width 65 height 16
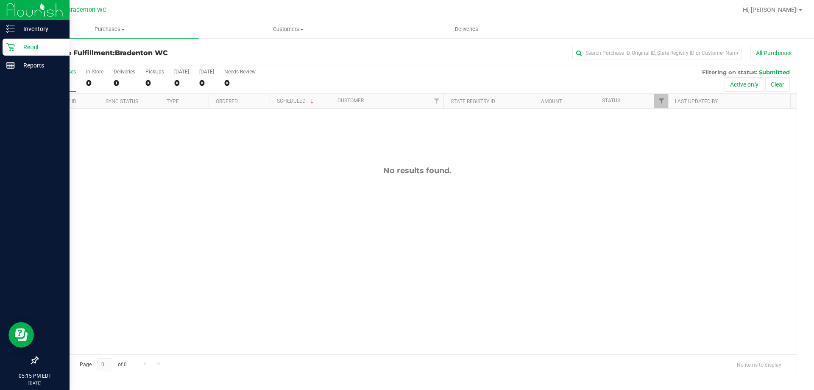
click at [30, 47] on p "Retail" at bounding box center [40, 47] width 51 height 10
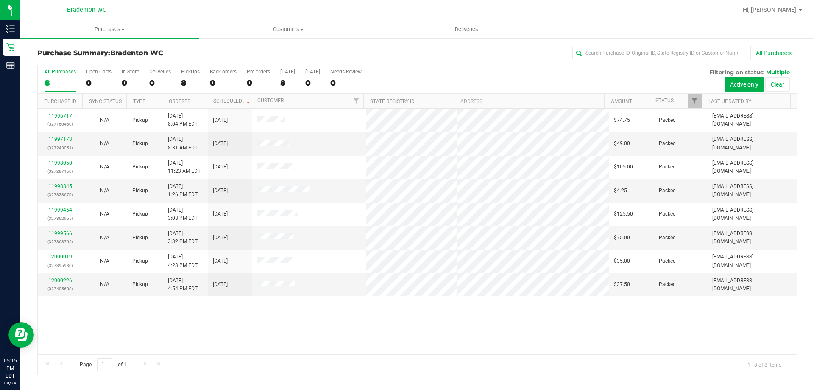
click at [432, 56] on div "All Purchases" at bounding box center [544, 53] width 507 height 14
